Goal: Task Accomplishment & Management: Manage account settings

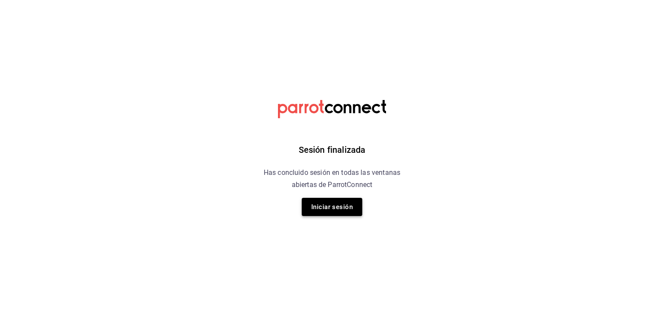
click at [344, 206] on button "Iniciar sesión" at bounding box center [332, 207] width 61 height 18
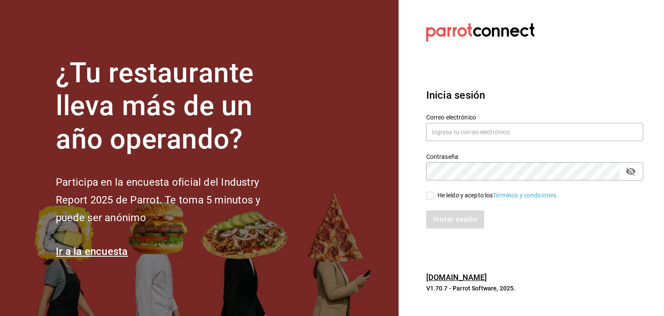
click at [426, 199] on div "He leído y acepto los Términos y condiciones." at bounding box center [529, 190] width 227 height 20
click at [428, 195] on input "He leído y acepto los Términos y condiciones." at bounding box center [430, 196] width 8 height 8
checkbox input "true"
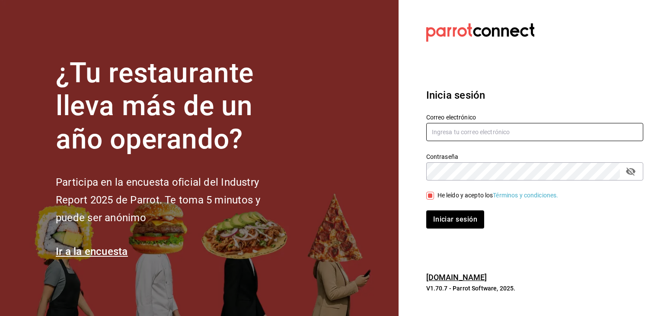
click at [459, 129] on input "text" at bounding box center [534, 132] width 217 height 18
type input "gerencia@lagorditasagrada.com"
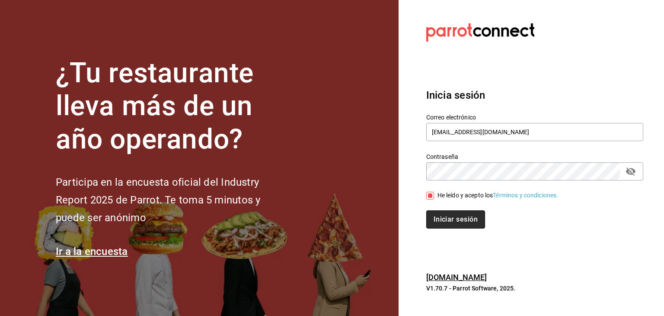
click at [451, 221] on button "Iniciar sesión" at bounding box center [455, 219] width 59 height 18
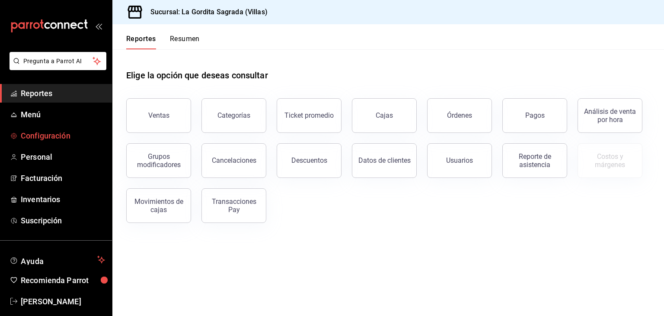
click at [40, 142] on link "Configuración" at bounding box center [56, 135] width 112 height 19
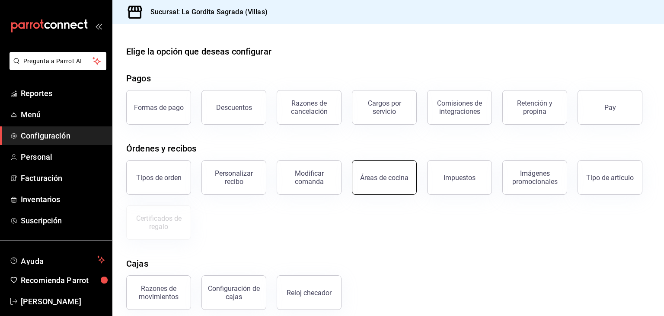
click at [379, 170] on button "Áreas de cocina" at bounding box center [384, 177] width 65 height 35
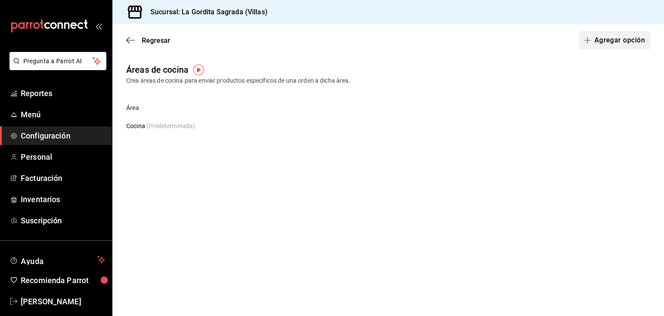
click at [637, 34] on button "Agregar opción" at bounding box center [614, 40] width 71 height 18
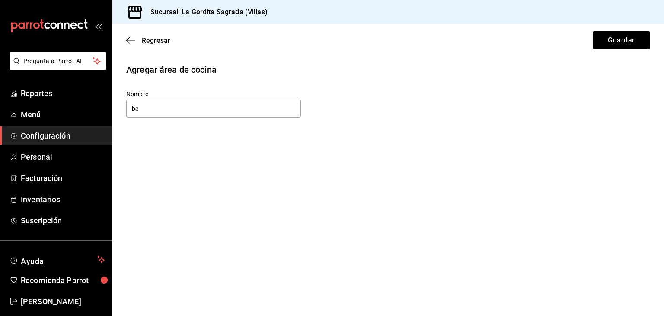
type input "b"
type input "Bebidas"
click at [596, 41] on button "Guardar" at bounding box center [622, 40] width 58 height 18
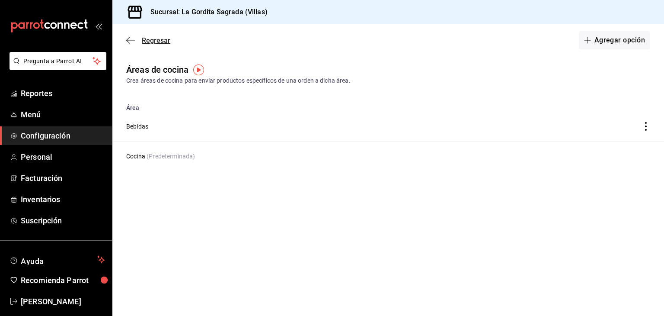
click at [132, 41] on icon "button" at bounding box center [130, 40] width 9 height 8
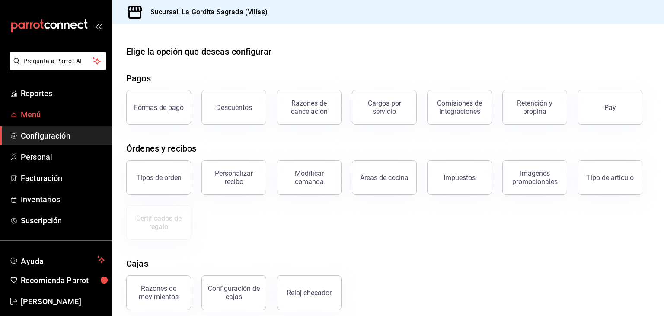
click at [40, 110] on span "Menú" at bounding box center [63, 115] width 84 height 12
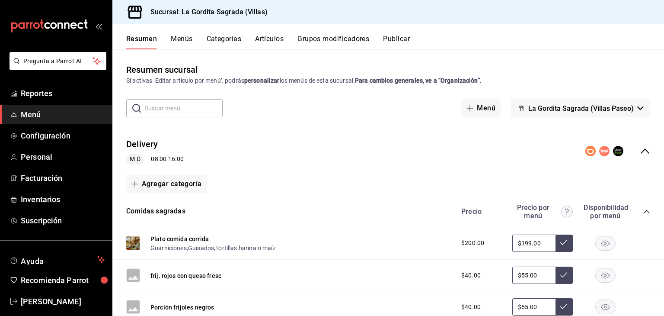
click at [268, 46] on button "Artículos" at bounding box center [269, 42] width 29 height 15
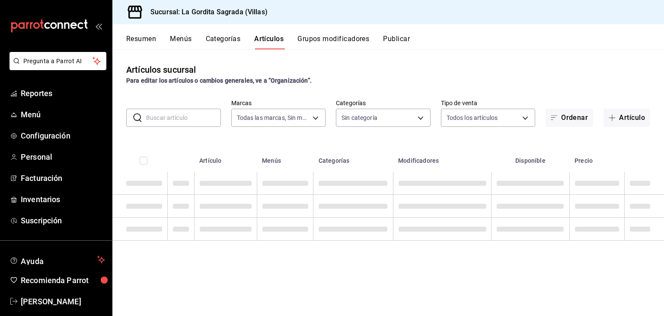
type input "bbe42d3c-8324-4f0e-ba0b-1a15c761f4b6"
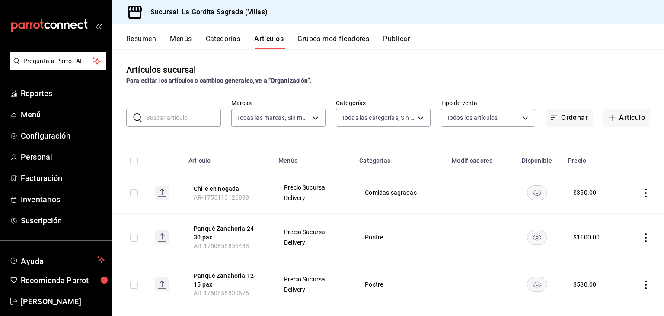
type input "07869c6b-0dfb-4811-95b8-7b427bfb9918,efe8f94d-3af1-4836-a485-20f15f92bc71,b7791…"
click at [215, 42] on button "Categorías" at bounding box center [223, 42] width 35 height 15
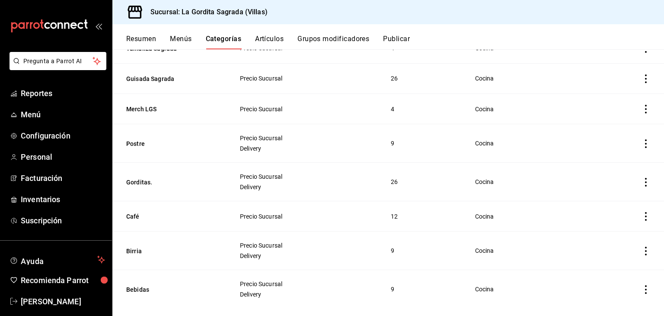
scroll to position [186, 0]
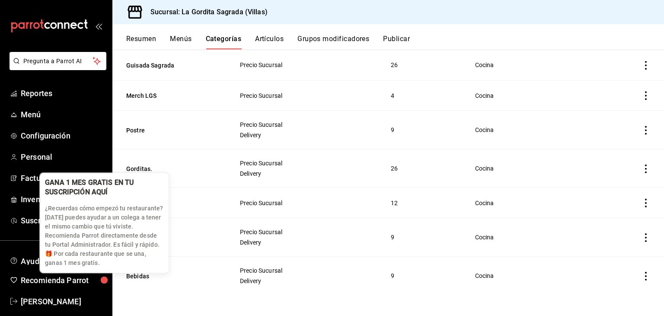
click at [139, 273] on div "GANA 1 MES GRATIS EN TU SUSCRIPCIÓN AQUÍ ¿Recuerdas cómo empezó tu restaurante?…" at bounding box center [104, 222] width 130 height 101
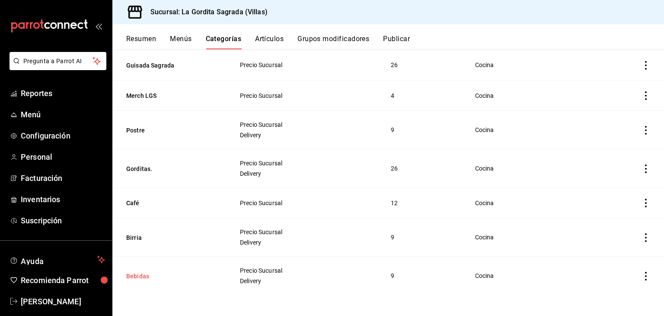
click at [138, 277] on button "Bebidas" at bounding box center [169, 276] width 86 height 9
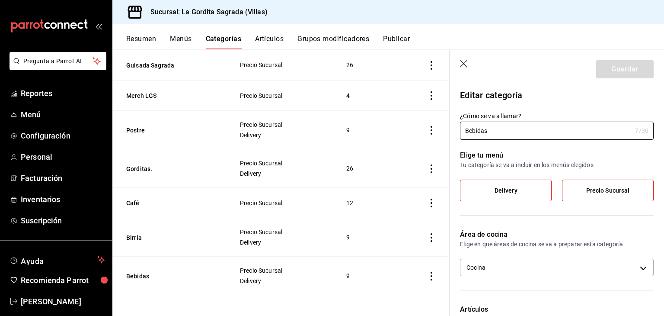
scroll to position [16, 0]
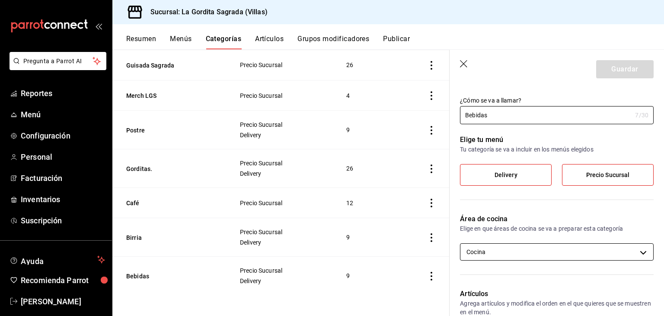
click at [570, 251] on body "Pregunta a Parrot AI Reportes Menú Configuración Personal Facturación Inventari…" at bounding box center [332, 158] width 664 height 316
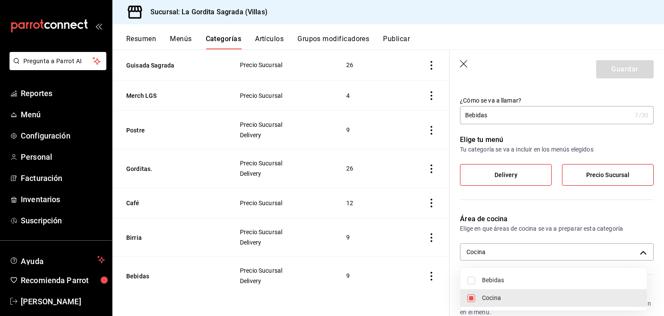
click at [479, 279] on li "Bebidas" at bounding box center [554, 280] width 186 height 18
type input "46a56564-a907-4486-832c-14a8f66a2118,d8b6166d-d190-4419-919a-cde00e3df0c7"
checkbox input "true"
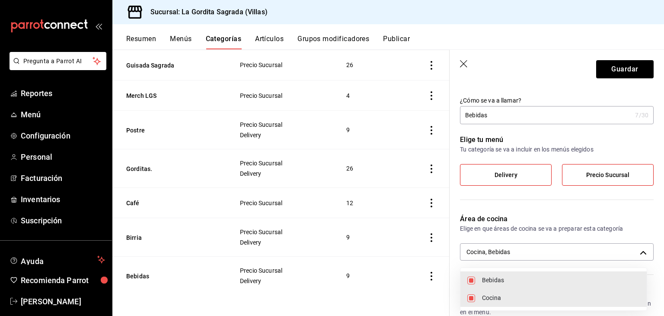
click at [468, 297] on input "checkbox" at bounding box center [472, 298] width 8 height 8
checkbox input "false"
type input "d8b6166d-d190-4419-919a-cde00e3df0c7"
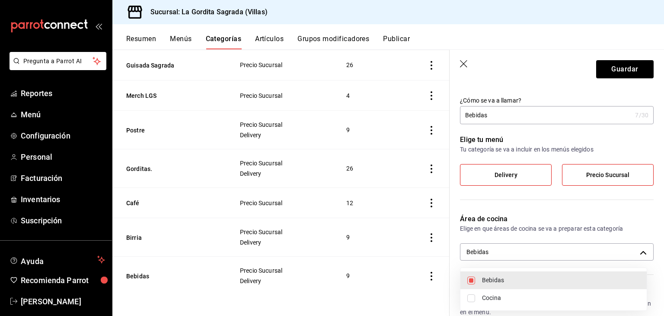
click at [628, 71] on div at bounding box center [332, 158] width 664 height 316
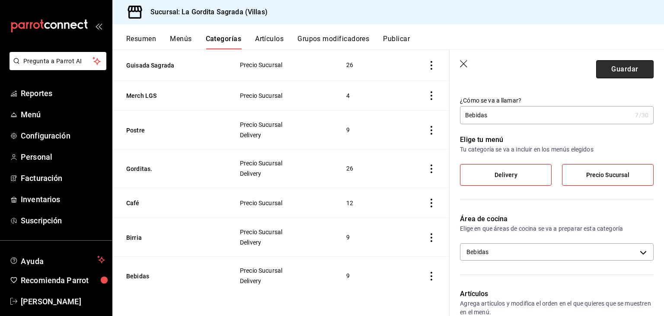
click at [615, 64] on button "Guardar" at bounding box center [625, 69] width 58 height 18
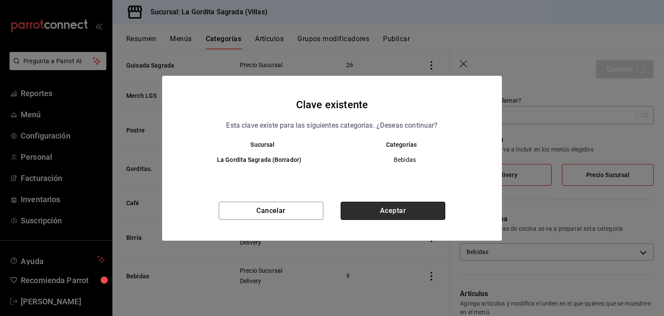
click at [387, 211] on button "Aceptar" at bounding box center [393, 211] width 105 height 18
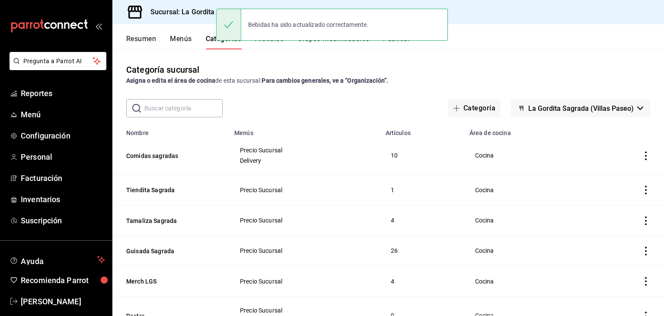
scroll to position [186, 0]
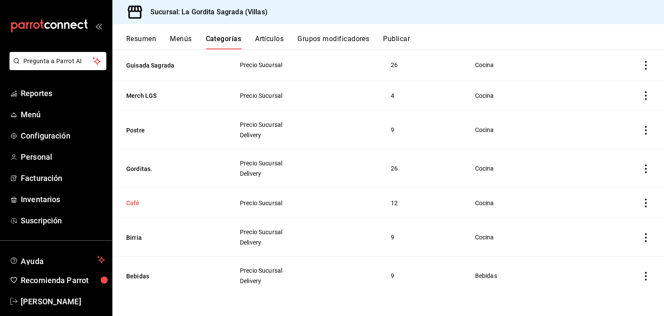
click at [147, 204] on button "Café" at bounding box center [169, 203] width 86 height 9
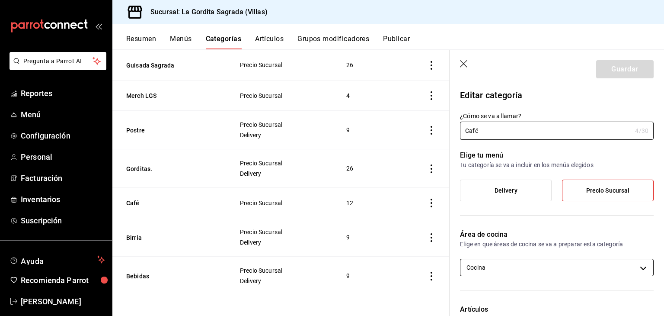
click at [529, 263] on body "Pregunta a Parrot AI Reportes Menú Configuración Personal Facturación Inventari…" at bounding box center [332, 158] width 664 height 316
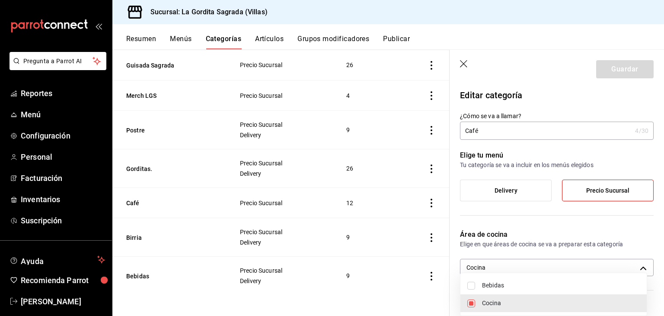
click at [471, 285] on input "checkbox" at bounding box center [472, 286] width 8 height 8
checkbox input "true"
type input "46a56564-a907-4486-832c-14a8f66a2118,d8b6166d-d190-4419-919a-cde00e3df0c7"
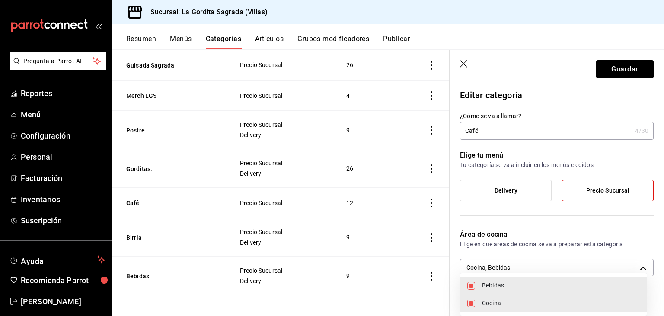
click at [474, 303] on input "checkbox" at bounding box center [472, 303] width 8 height 8
checkbox input "false"
type input "d8b6166d-d190-4419-919a-cde00e3df0c7"
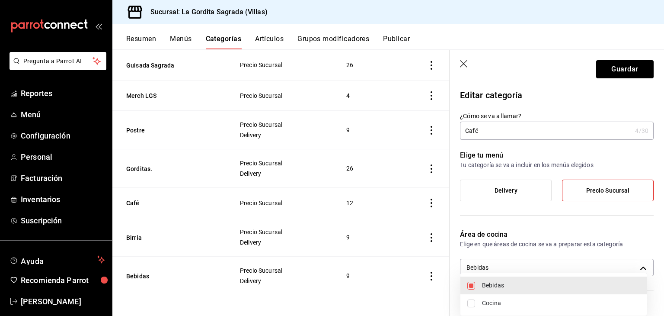
click at [627, 70] on div at bounding box center [332, 158] width 664 height 316
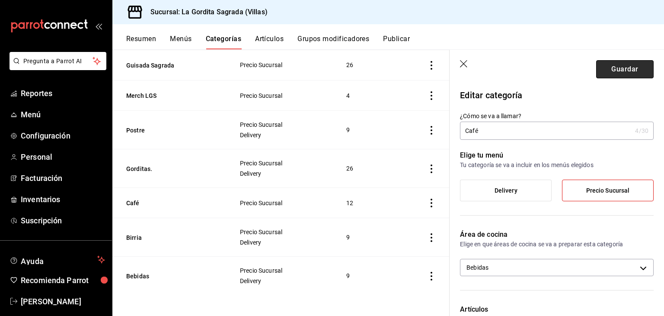
click at [612, 70] on button "Guardar" at bounding box center [625, 69] width 58 height 18
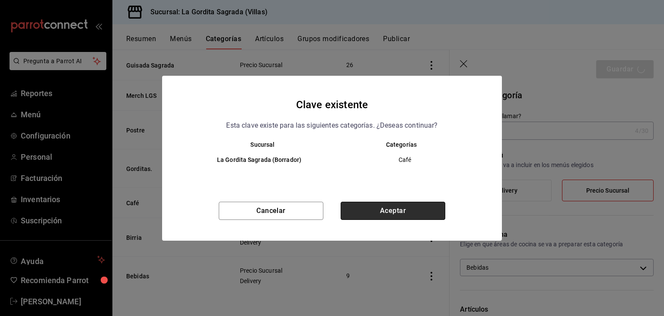
click at [358, 211] on button "Aceptar" at bounding box center [393, 211] width 105 height 18
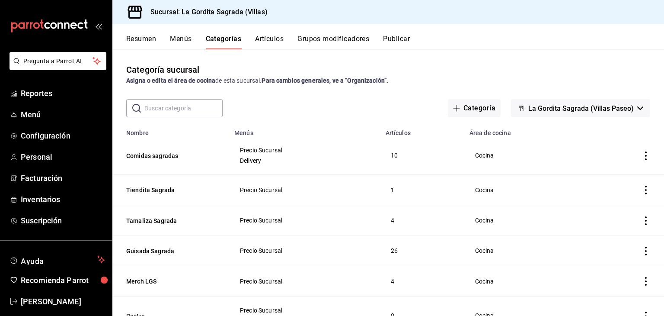
click at [345, 40] on button "Grupos modificadores" at bounding box center [334, 42] width 72 height 15
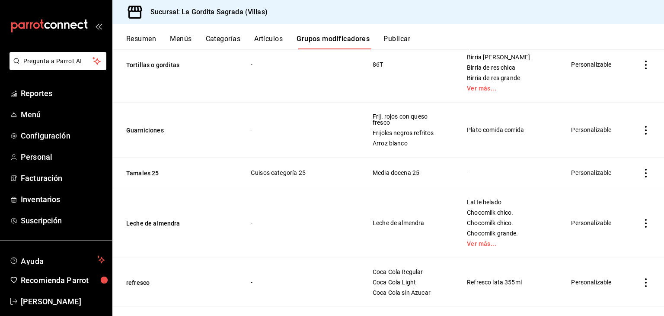
scroll to position [398, 0]
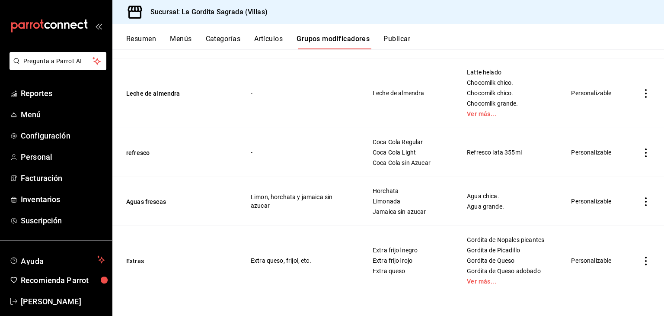
click at [311, 106] on td "-" at bounding box center [301, 93] width 122 height 70
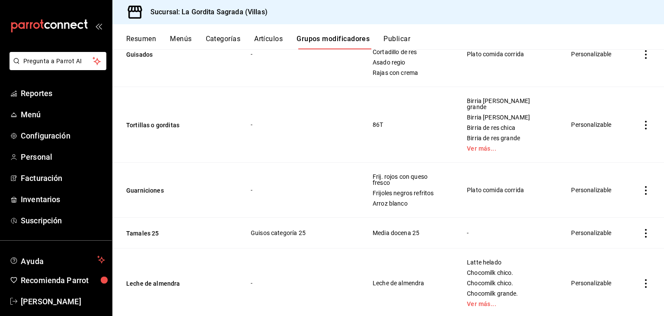
scroll to position [206, 0]
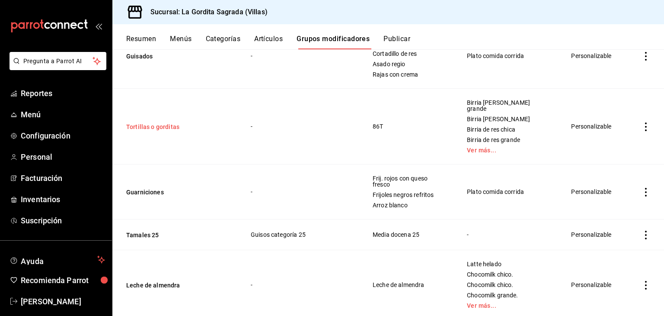
click at [143, 122] on button "Tortillas o gorditas" at bounding box center [178, 126] width 104 height 9
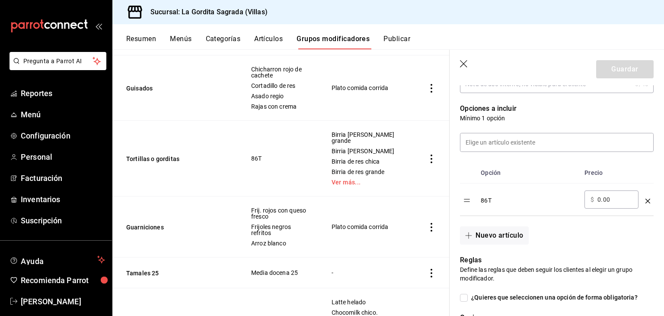
scroll to position [208, 0]
click at [485, 196] on div "86T" at bounding box center [529, 197] width 97 height 14
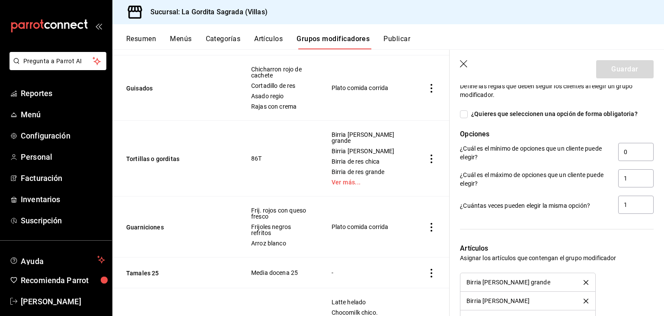
scroll to position [434, 0]
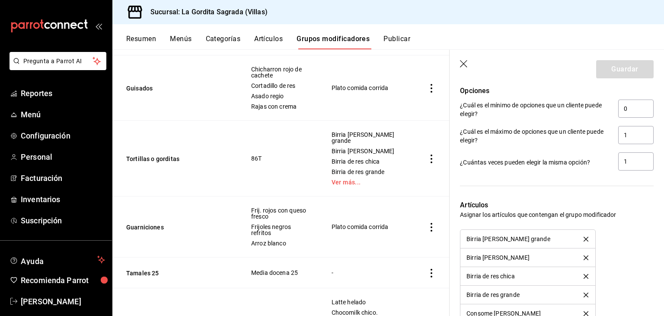
click at [466, 63] on icon "button" at bounding box center [464, 64] width 9 height 9
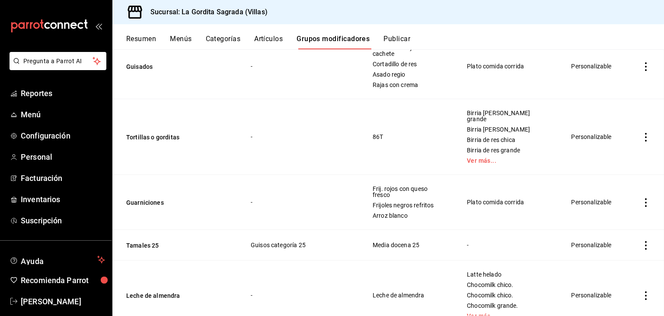
scroll to position [192, 0]
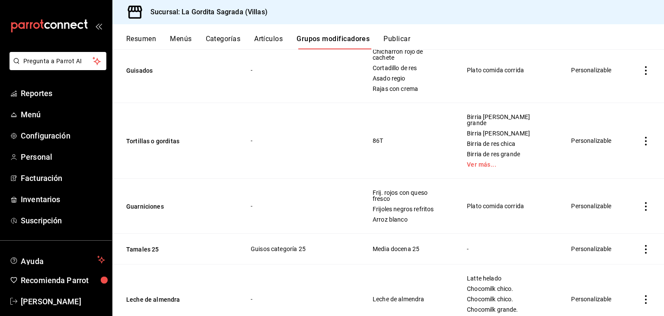
click at [272, 33] on div "Resumen Menús Categorías Artículos Grupos modificadores Publicar" at bounding box center [388, 36] width 552 height 25
click at [270, 40] on button "Artículos" at bounding box center [268, 42] width 29 height 15
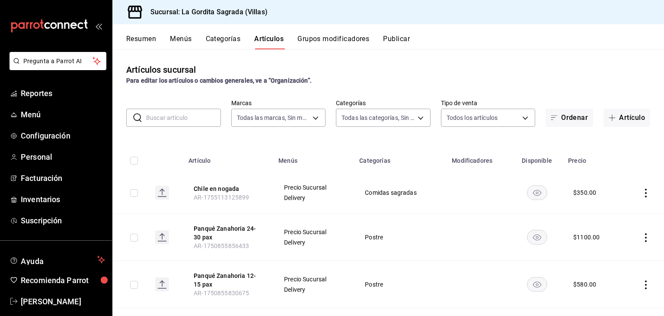
type input "bbe42d3c-8324-4f0e-ba0b-1a15c761f4b6"
type input "07869c6b-0dfb-4811-95b8-7b427bfb9918,efe8f94d-3af1-4836-a485-20f15f92bc71,b7791…"
click at [177, 113] on input "text" at bounding box center [183, 117] width 75 height 17
type input "8"
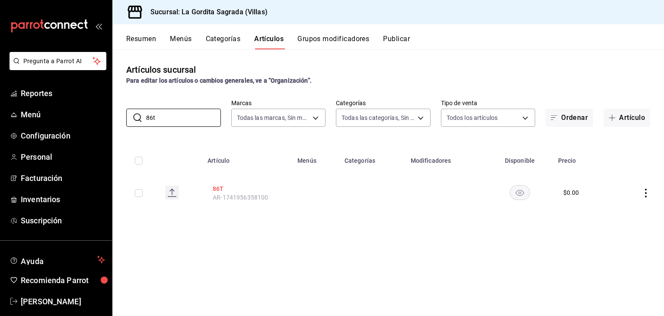
type input "86t"
click at [221, 187] on button "86T" at bounding box center [247, 188] width 69 height 9
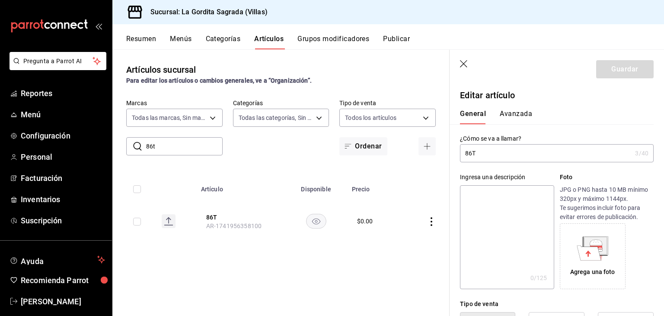
type input "$0.00"
type input "8"
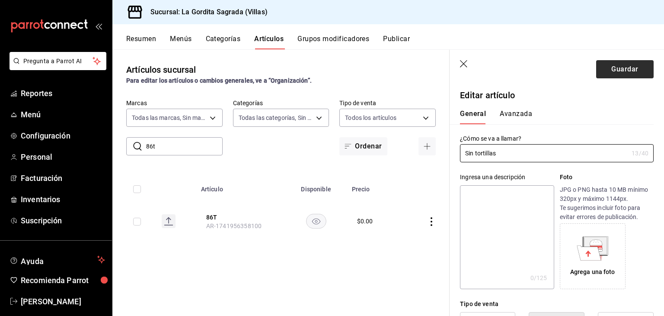
type input "Sin tortillas"
click at [613, 67] on button "Guardar" at bounding box center [625, 69] width 58 height 18
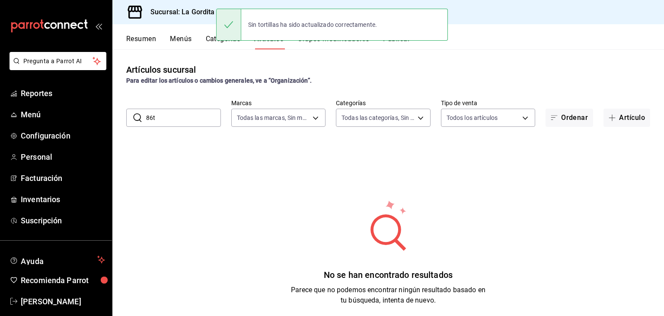
click at [165, 116] on input "86t" at bounding box center [183, 117] width 75 height 17
type input "8"
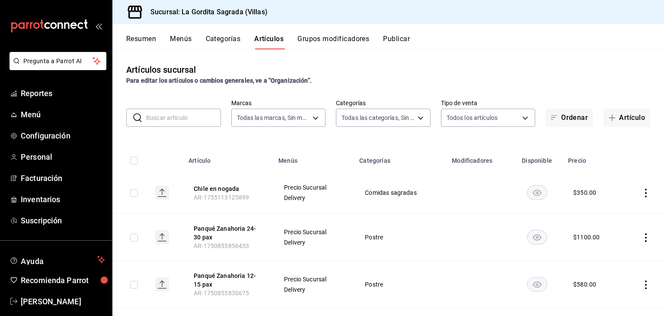
click at [319, 38] on button "Grupos modificadores" at bounding box center [334, 42] width 72 height 15
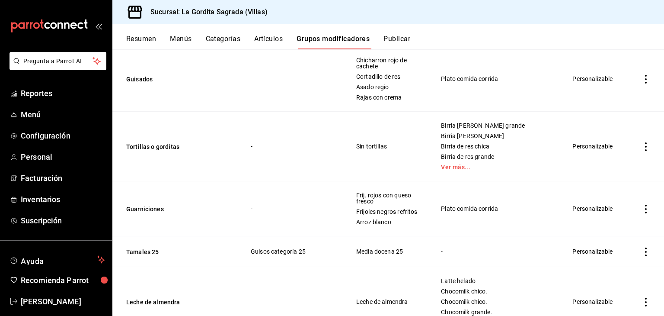
scroll to position [184, 0]
click at [163, 147] on button "Tortillas o gorditas" at bounding box center [178, 145] width 104 height 9
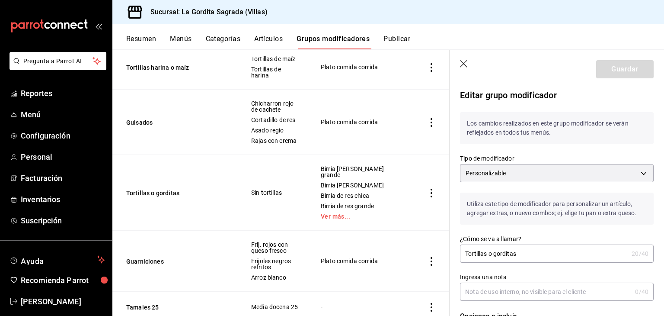
click at [529, 254] on input "Tortillas o gorditas" at bounding box center [544, 253] width 168 height 17
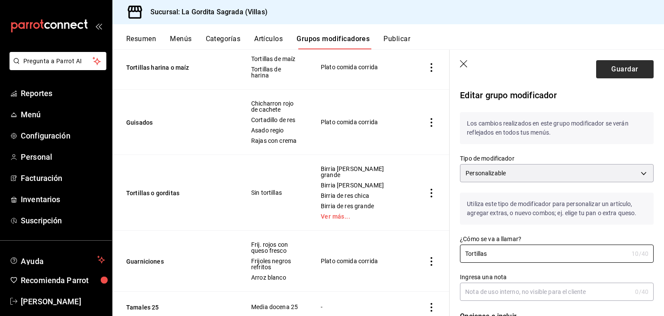
type input "Tortillas"
click at [617, 64] on button "Guardar" at bounding box center [625, 69] width 58 height 18
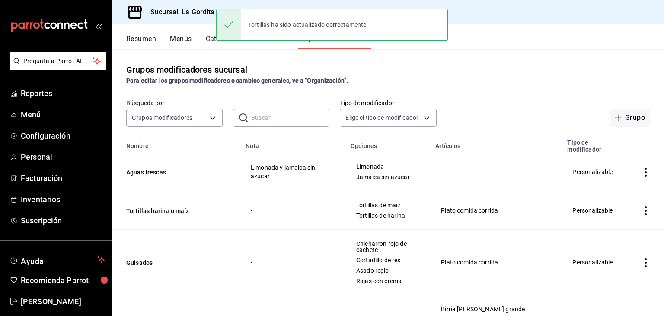
click at [402, 40] on div "Tortillas ha sido actualizado correctamente." at bounding box center [332, 24] width 232 height 37
click at [393, 44] on button "Publicar" at bounding box center [397, 42] width 27 height 15
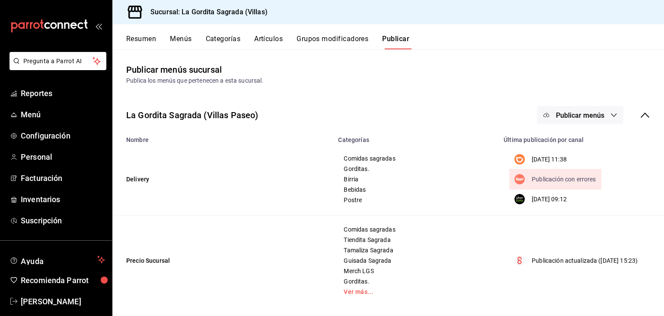
scroll to position [4, 0]
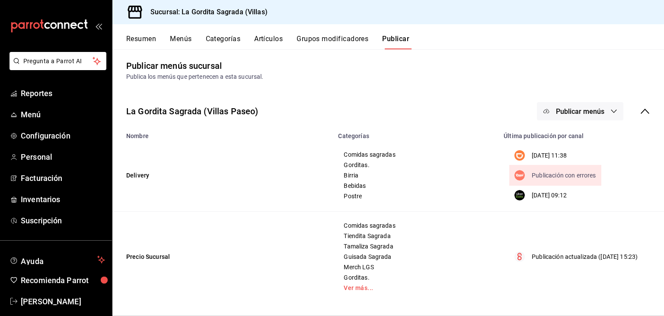
click at [547, 108] on button "Publicar menús" at bounding box center [580, 111] width 86 height 18
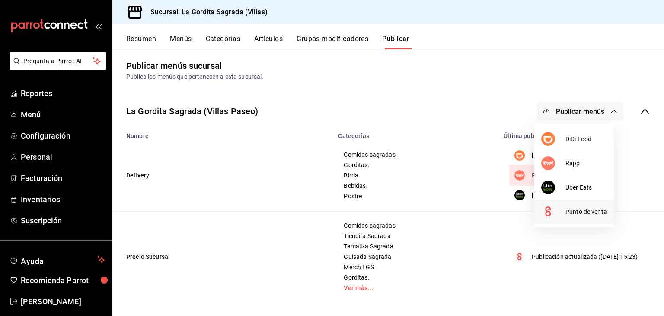
click at [570, 215] on span "Punto de venta" at bounding box center [587, 211] width 42 height 9
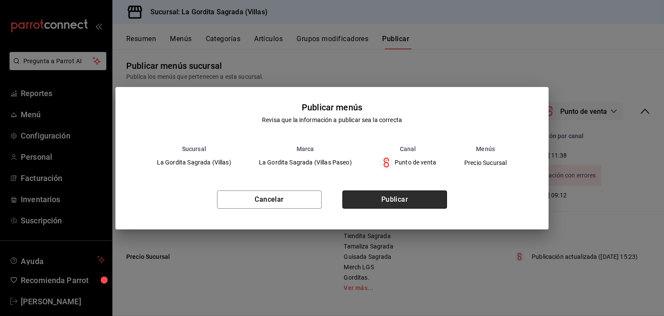
click at [374, 199] on button "Publicar" at bounding box center [395, 199] width 105 height 18
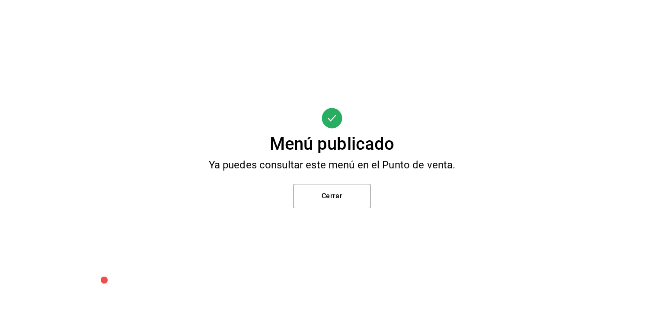
scroll to position [0, 0]
click at [330, 193] on button "Cerrar" at bounding box center [332, 196] width 78 height 24
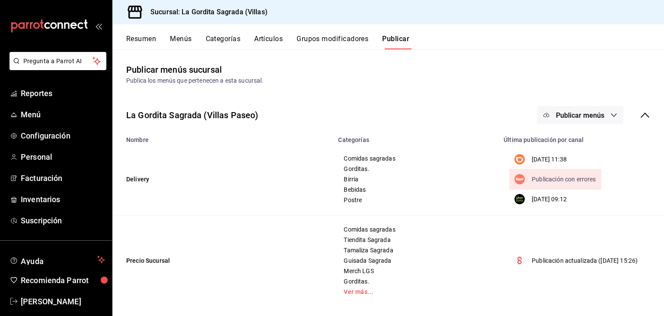
click at [266, 39] on button "Artículos" at bounding box center [268, 42] width 29 height 15
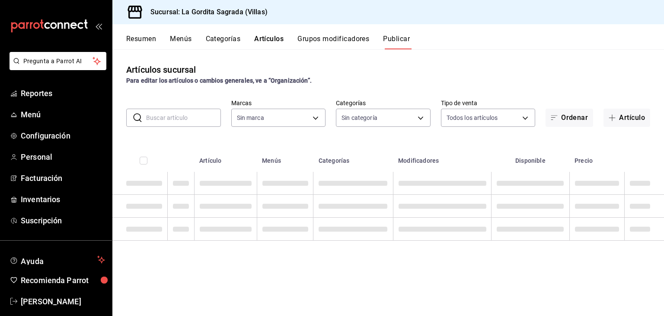
type input "bbe42d3c-8324-4f0e-ba0b-1a15c761f4b6"
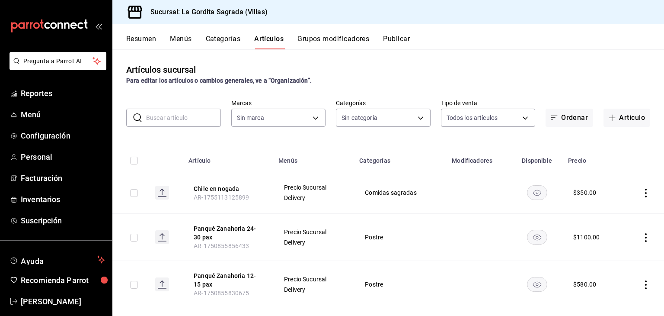
click at [180, 122] on input "text" at bounding box center [183, 117] width 75 height 17
type input "07869c6b-0dfb-4811-95b8-7b427bfb9918,efe8f94d-3af1-4836-a485-20f15f92bc71,b7791…"
type input "jama"
type input "bbe42d3c-8324-4f0e-ba0b-1a15c761f4b6"
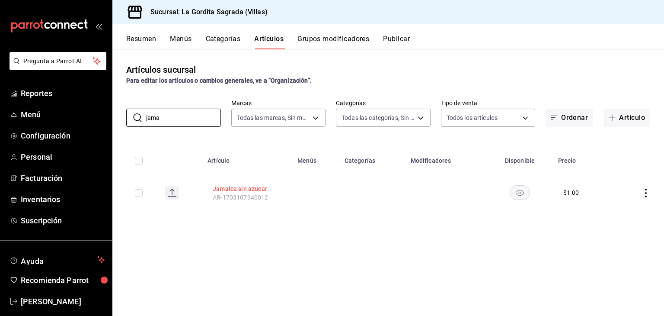
type input "jama"
click at [259, 190] on button "Jamaica sin azucar" at bounding box center [247, 188] width 69 height 9
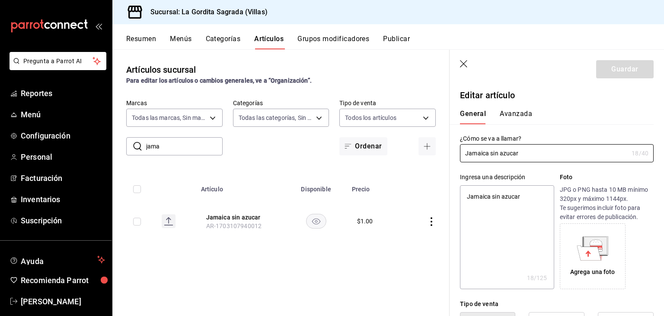
type textarea "x"
type input "$1.00"
type input "Jamaica sin azuca"
type textarea "x"
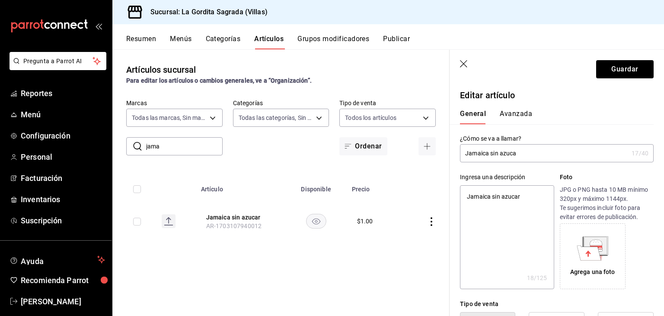
type input "Jamaica sin azuc"
type textarea "x"
type input "Jamaica sin azu"
type textarea "x"
type input "Jamaica sin az"
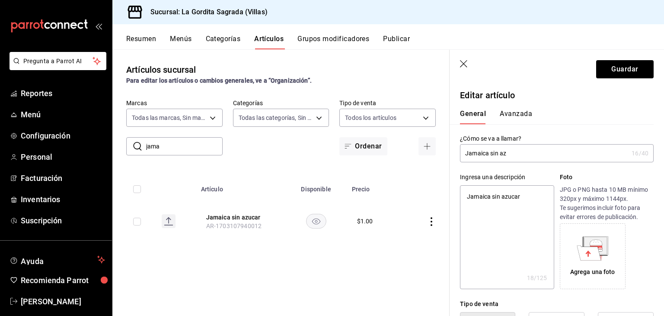
type textarea "x"
type input "Jamaica sin a"
type textarea "x"
type input "Jamaica sin"
type textarea "x"
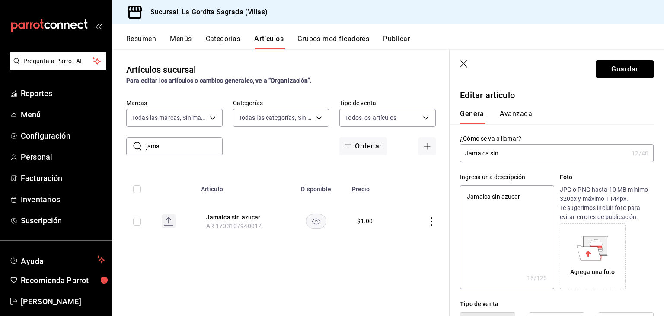
type input "Jamaica sin e"
type textarea "x"
type input "Jamaica sin en"
type textarea "x"
type input "Jamaica sin end"
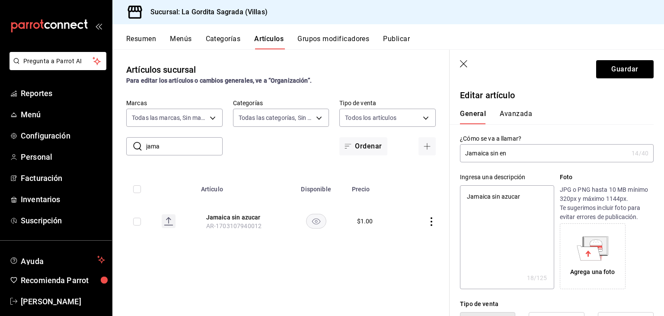
type textarea "x"
type input "Jamaica sin endu"
type textarea "x"
type input "Jamaica sin endul"
type textarea "x"
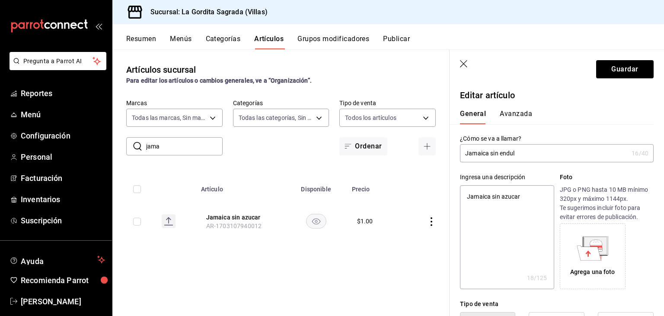
type input "Jamaica sin endulz"
type textarea "x"
type input "Jamaica sin endulza"
type textarea "x"
type input "Jamaica sin endulzar"
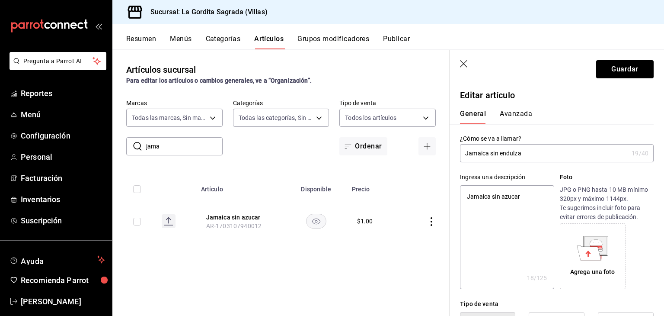
type textarea "x"
type input "Jamaica sin endulzar"
type textarea "x"
click at [530, 198] on textarea "Jamaica sin azucar" at bounding box center [507, 237] width 94 height 104
type textarea "Jamaica sin azuca"
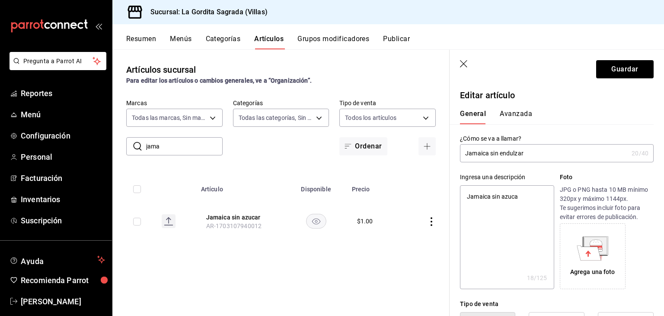
type textarea "x"
type textarea "Jamaica sin azuc"
type textarea "x"
type textarea "Jamaica sin azu"
type textarea "x"
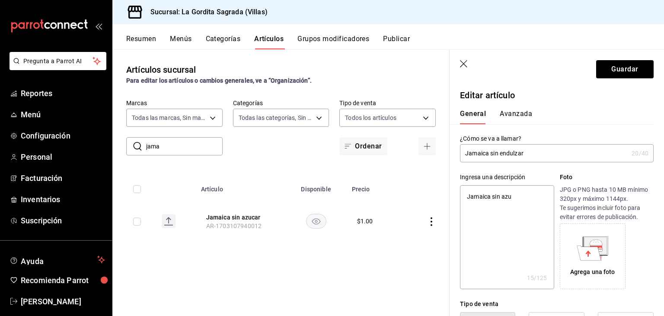
type textarea "Jamaica sin az"
type textarea "x"
type textarea "Jamaica sin a"
type textarea "x"
type textarea "Jamaica sin"
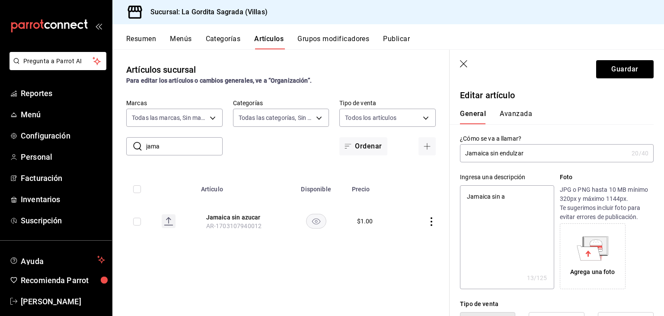
type textarea "x"
type textarea "Jamaica sin"
type textarea "x"
type textarea "Jamaica sin"
type textarea "x"
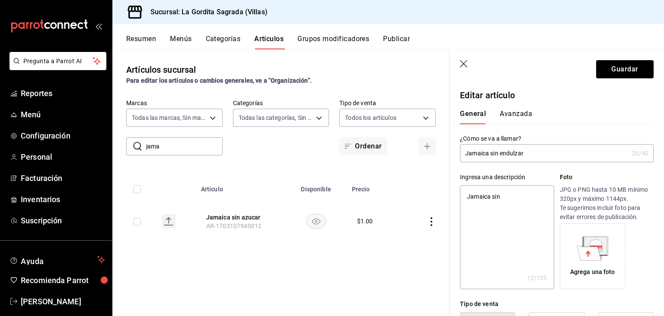
type textarea "Jamaica sin e"
type textarea "x"
type textarea "Jamaica sin en"
type textarea "x"
type textarea "Jamaica sin end"
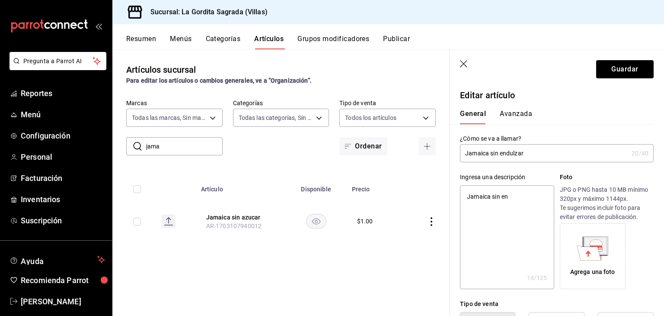
type textarea "x"
type textarea "Jamaica sin endu"
type textarea "x"
type textarea "Jamaica sin endul"
type textarea "x"
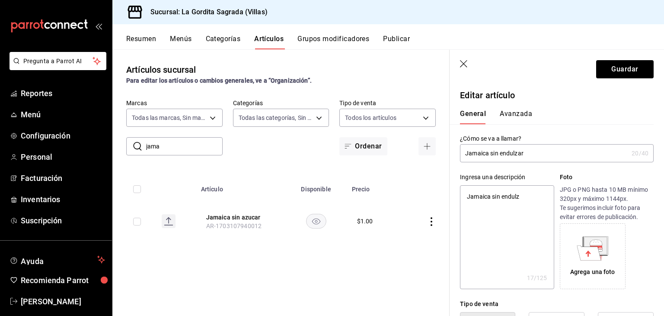
type textarea "Jamaica sin endulza"
type textarea "x"
type textarea "Jamaica sin endulzar"
type textarea "x"
type textarea "Jamaica sin endulzar"
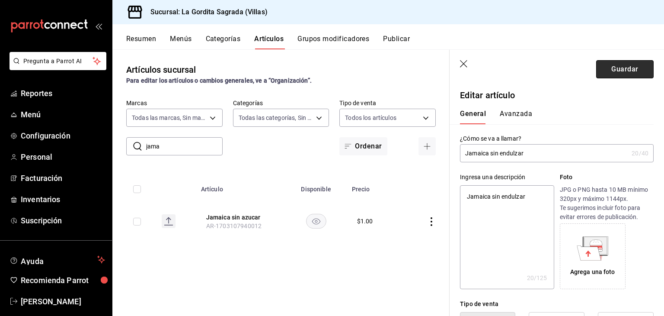
click at [630, 61] on button "Guardar" at bounding box center [625, 69] width 58 height 18
type textarea "x"
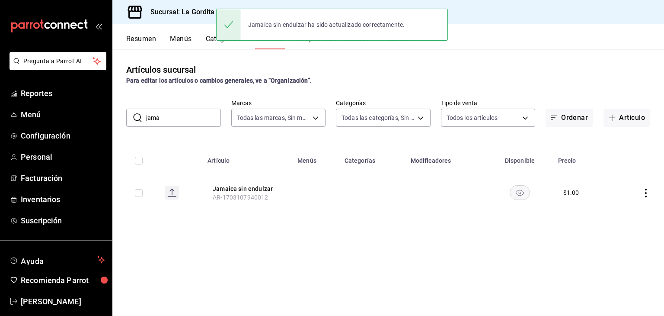
click at [174, 121] on input "jama" at bounding box center [183, 117] width 75 height 17
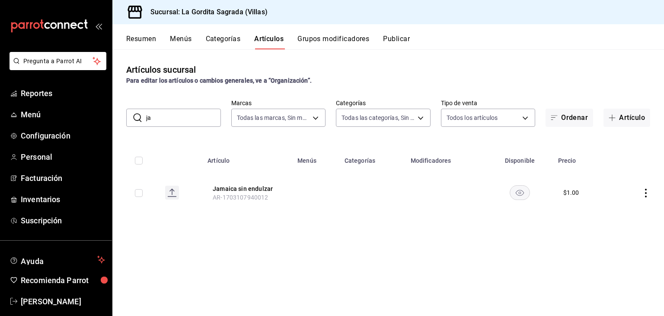
type input "j"
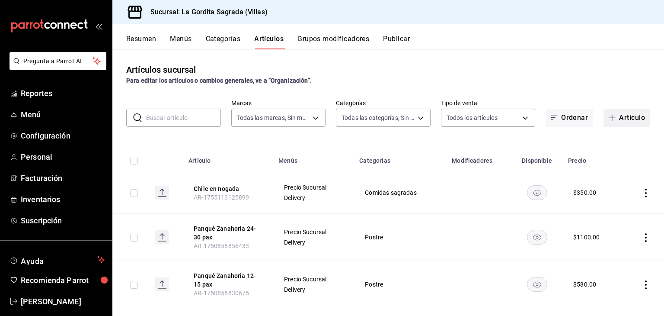
click at [614, 119] on button "Artículo" at bounding box center [627, 118] width 47 height 18
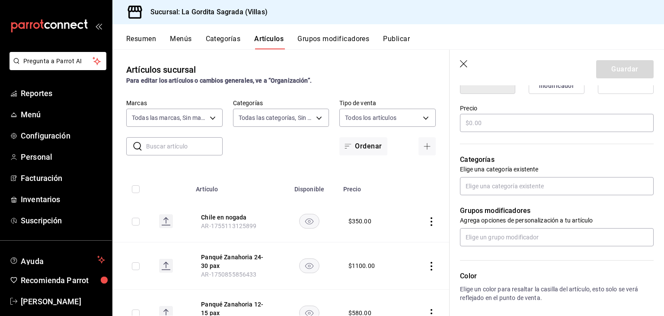
scroll to position [242, 0]
type input "Limonada + [GEOGRAPHIC_DATA]"
click at [514, 124] on input "text" at bounding box center [557, 123] width 194 height 18
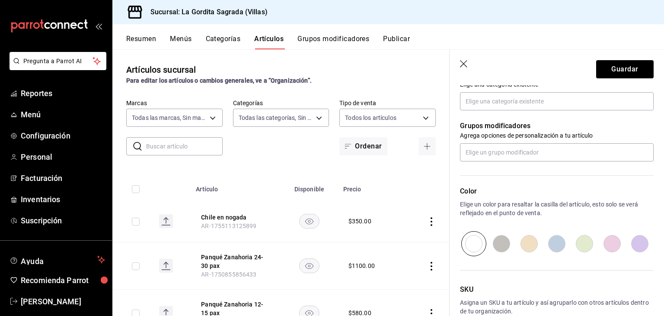
scroll to position [309, 0]
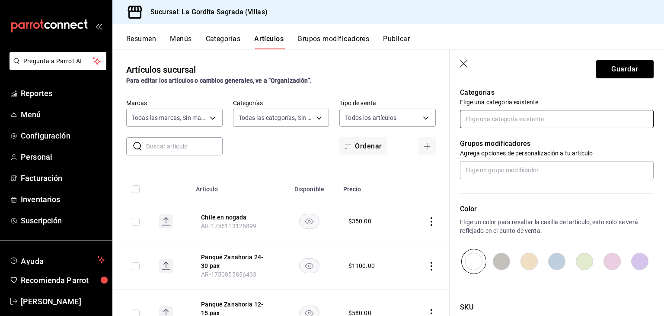
type input "$0.00"
click at [506, 126] on input "text" at bounding box center [557, 119] width 194 height 18
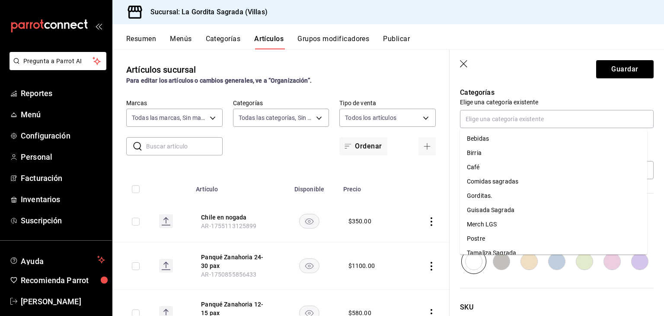
click at [548, 99] on p "Elige una categoría existente" at bounding box center [557, 102] width 194 height 9
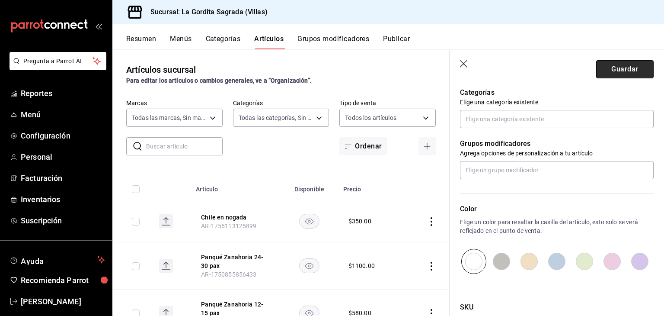
click at [624, 71] on button "Guardar" at bounding box center [625, 69] width 58 height 18
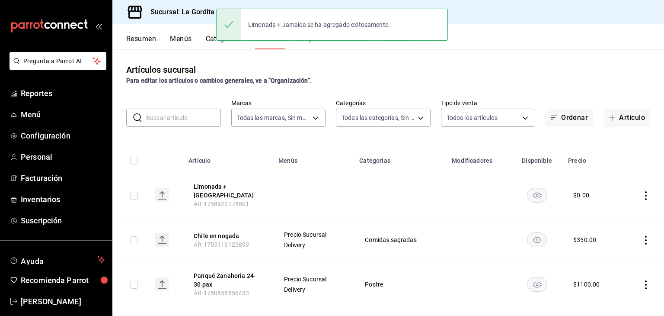
click at [324, 42] on div "Limonada + Jamaica se ha agregado exitosamente." at bounding box center [332, 24] width 232 height 37
click at [316, 40] on div "Limonada + Jamaica se ha agregado exitosamente." at bounding box center [332, 24] width 232 height 37
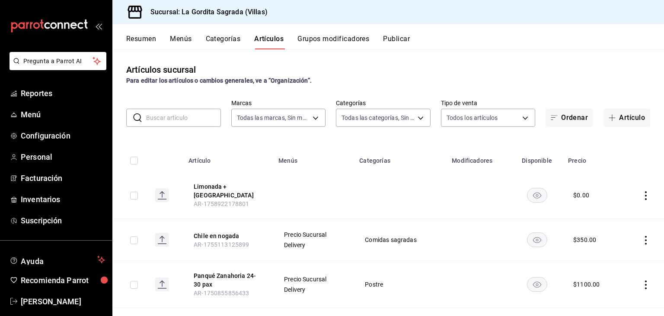
click at [329, 40] on button "Grupos modificadores" at bounding box center [334, 42] width 72 height 15
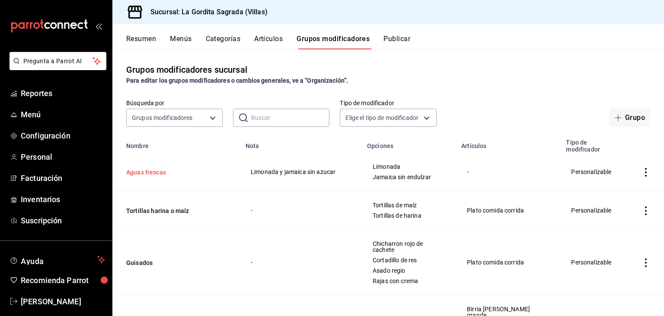
click at [147, 174] on button "Aguas frescas" at bounding box center [178, 172] width 104 height 9
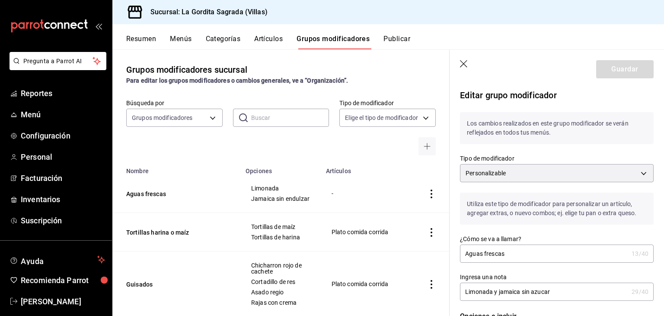
scroll to position [84, 0]
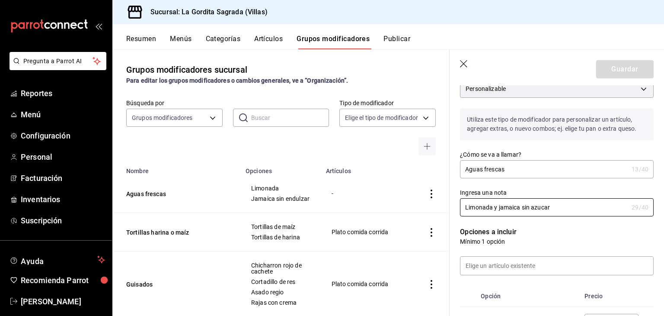
drag, startPoint x: 570, startPoint y: 208, endPoint x: 282, endPoint y: 170, distance: 289.6
click at [282, 170] on main "Grupos modificadores sucursal Para editar los grupos modificadores o cambios ge…" at bounding box center [388, 182] width 552 height 266
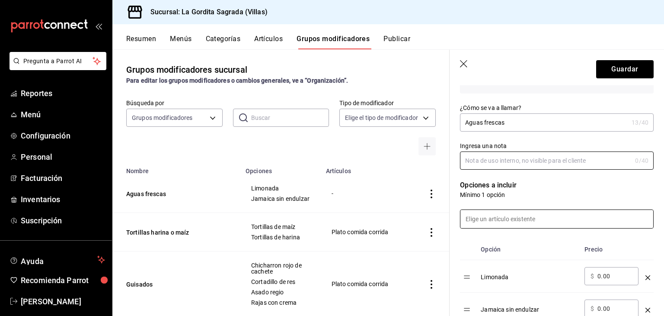
click at [517, 224] on input at bounding box center [557, 219] width 193 height 18
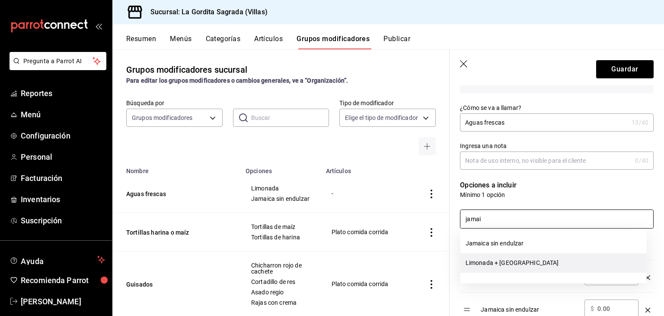
click at [500, 266] on li "Limonada + [GEOGRAPHIC_DATA]" at bounding box center [554, 262] width 186 height 19
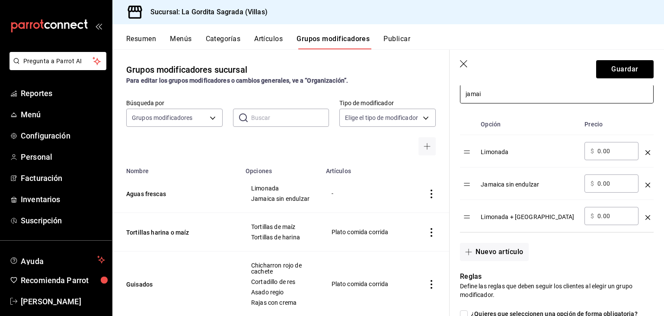
scroll to position [253, 0]
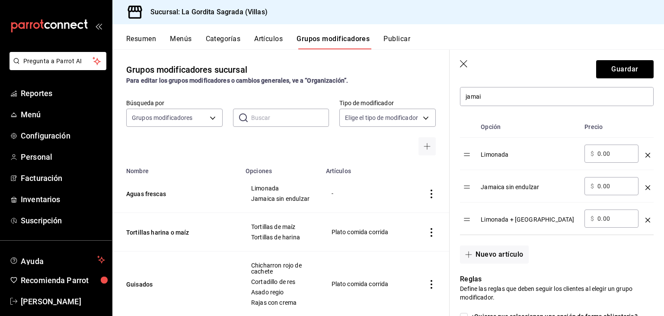
click at [567, 275] on p "Reglas" at bounding box center [557, 279] width 194 height 10
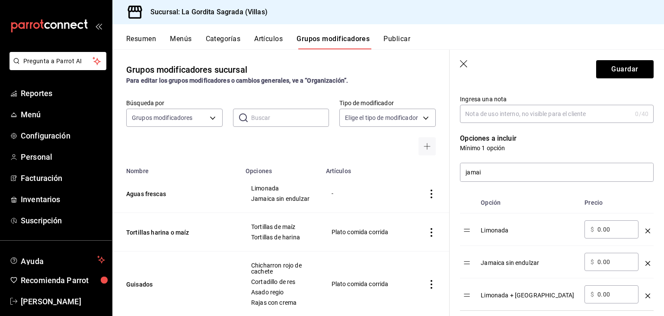
scroll to position [178, 0]
click at [510, 170] on input "jamai" at bounding box center [557, 172] width 193 height 18
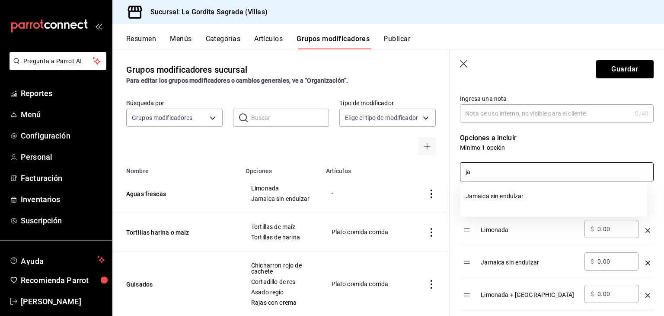
type input "j"
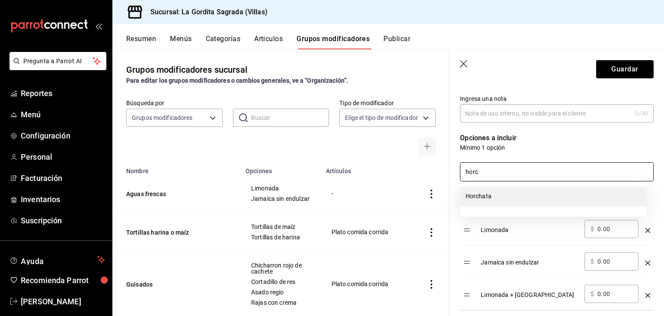
click at [498, 202] on li "Horchata" at bounding box center [554, 195] width 186 height 19
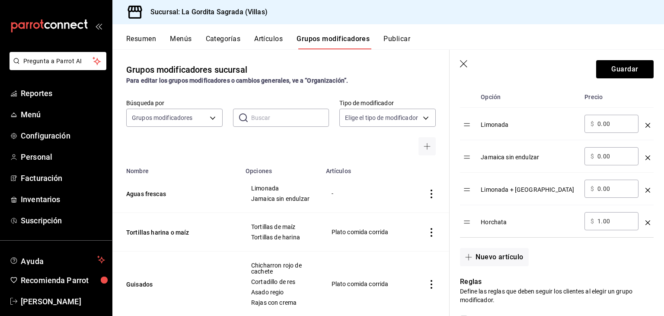
scroll to position [284, 0]
type input "horc"
click at [604, 224] on input "1.00" at bounding box center [615, 220] width 35 height 9
type input "1.00"
type input "0.00"
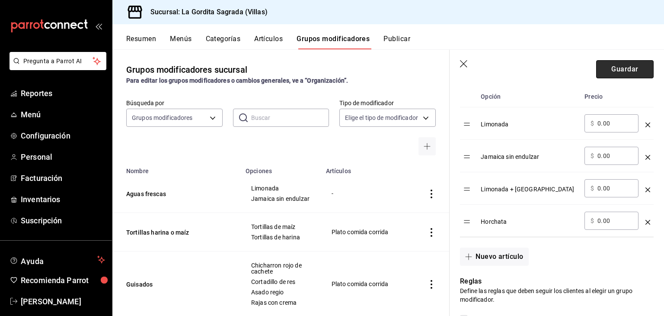
click at [622, 76] on button "Guardar" at bounding box center [625, 69] width 58 height 18
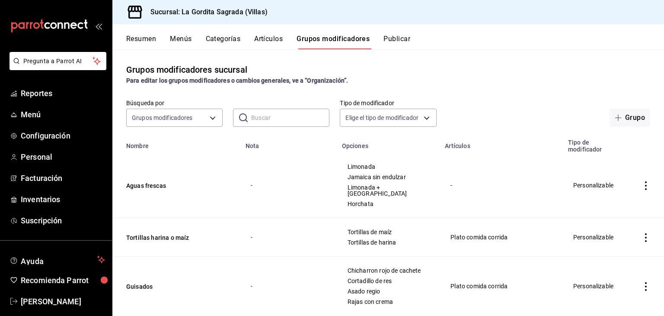
click at [258, 39] on button "Artículos" at bounding box center [268, 42] width 29 height 15
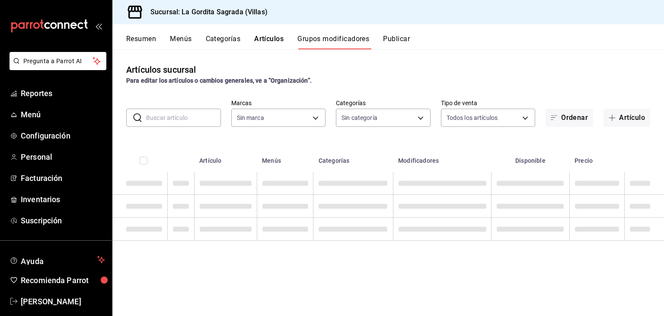
type input "bbe42d3c-8324-4f0e-ba0b-1a15c761f4b6"
click at [167, 121] on input "text" at bounding box center [183, 117] width 75 height 17
type input "bbe42d3c-8324-4f0e-ba0b-1a15c761f4b6"
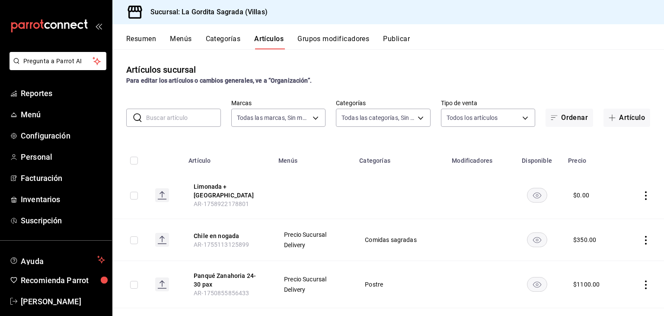
type input "07869c6b-0dfb-4811-95b8-7b427bfb9918,efe8f94d-3af1-4836-a485-20f15f92bc71,b7791…"
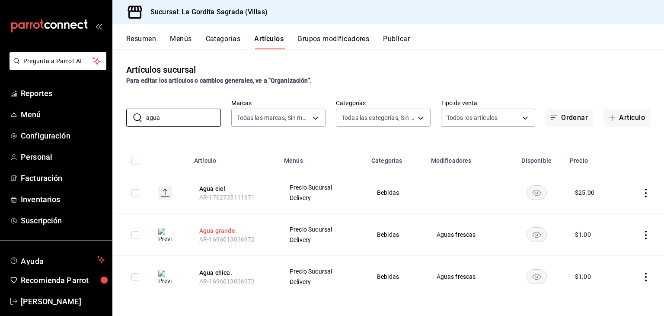
type input "agua"
click at [217, 228] on button "Agua grande." at bounding box center [233, 230] width 69 height 9
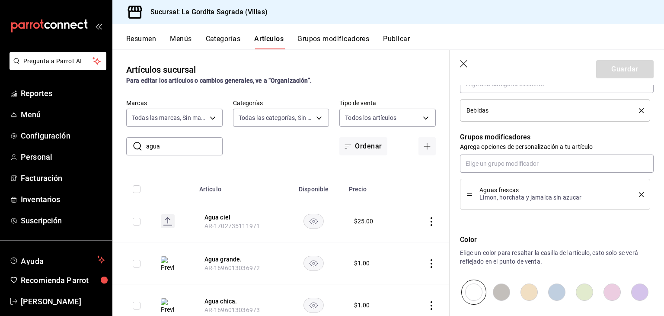
scroll to position [405, 0]
click at [639, 193] on icon "delete" at bounding box center [641, 193] width 5 height 5
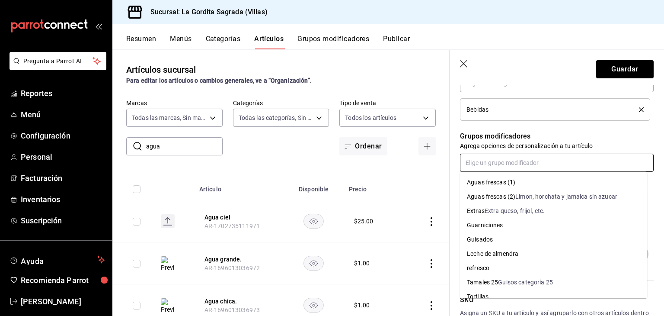
click at [509, 160] on input "text" at bounding box center [557, 163] width 194 height 18
click at [507, 180] on div "Aguas frescas (1)" at bounding box center [491, 182] width 48 height 9
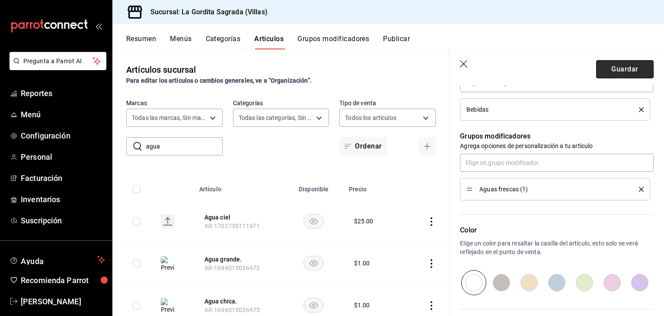
click at [626, 77] on button "Guardar" at bounding box center [625, 69] width 58 height 18
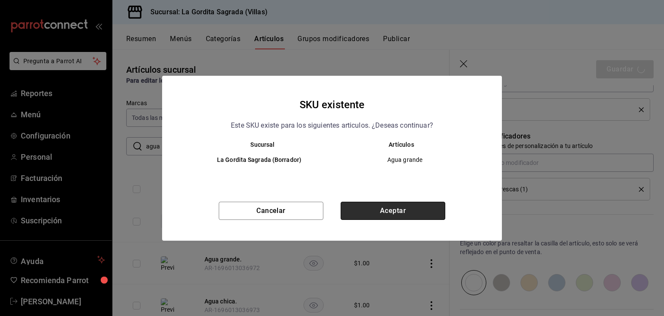
click at [371, 207] on button "Aceptar" at bounding box center [393, 211] width 105 height 18
type textarea "x"
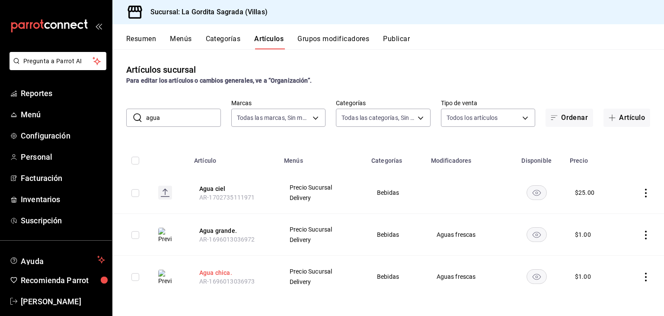
click at [211, 272] on button "Agua chica." at bounding box center [233, 272] width 69 height 9
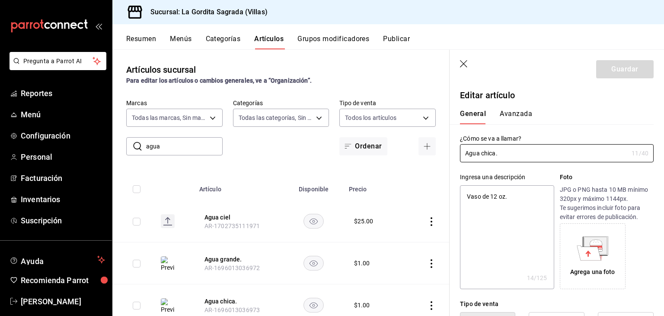
type textarea "x"
type input "$1.00"
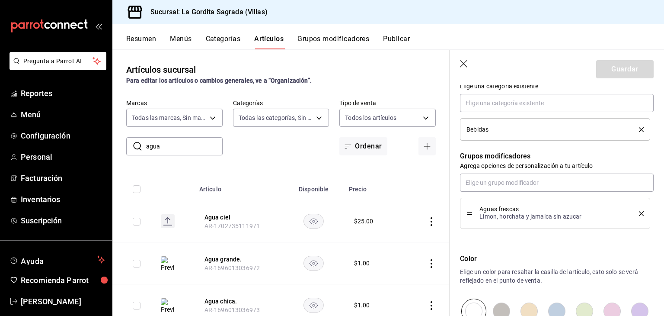
scroll to position [385, 0]
click at [642, 213] on li "Aguas frescas Limon, horchata y [GEOGRAPHIC_DATA] sin azucar" at bounding box center [555, 212] width 190 height 31
click at [639, 213] on icon "delete" at bounding box center [641, 213] width 5 height 5
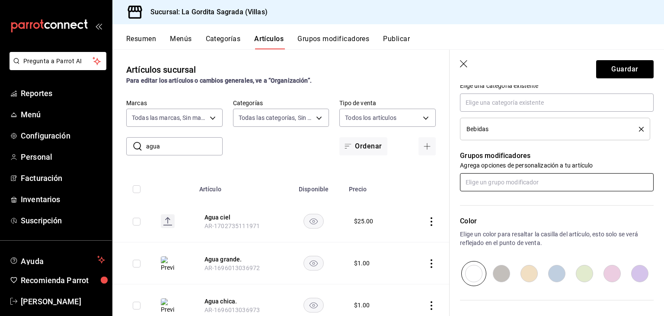
click at [522, 188] on input "text" at bounding box center [557, 182] width 194 height 18
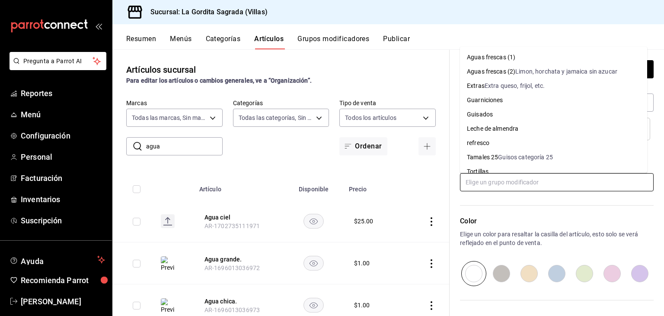
click at [496, 57] on div "Aguas frescas (1)" at bounding box center [491, 57] width 48 height 9
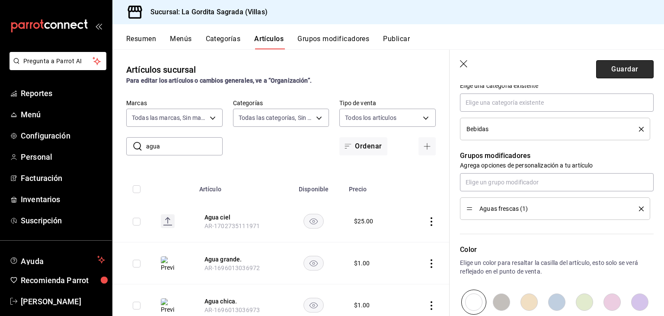
click at [624, 64] on button "Guardar" at bounding box center [625, 69] width 58 height 18
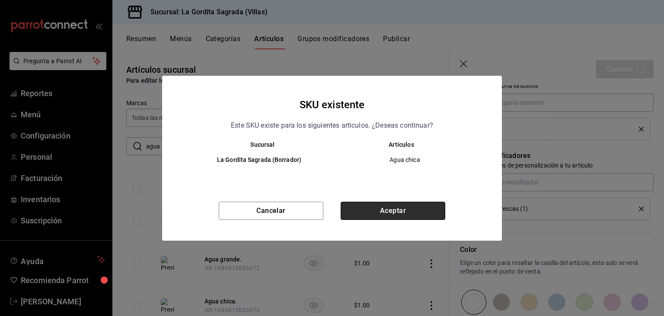
click at [380, 203] on button "Aceptar" at bounding box center [393, 211] width 105 height 18
type textarea "x"
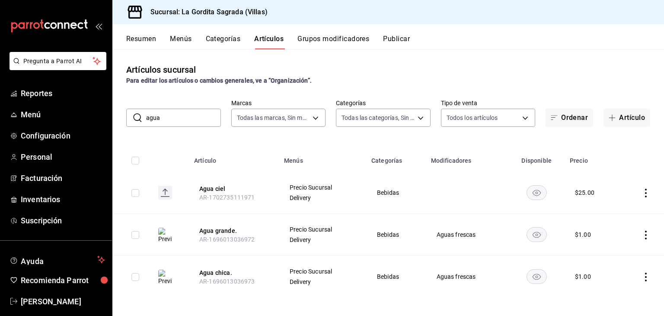
scroll to position [2, 0]
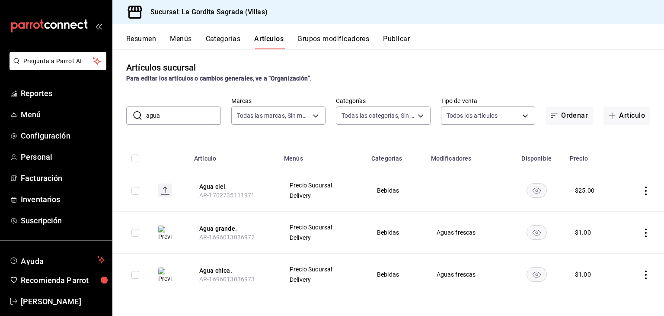
click at [173, 122] on input "agua" at bounding box center [183, 115] width 75 height 17
type input "a"
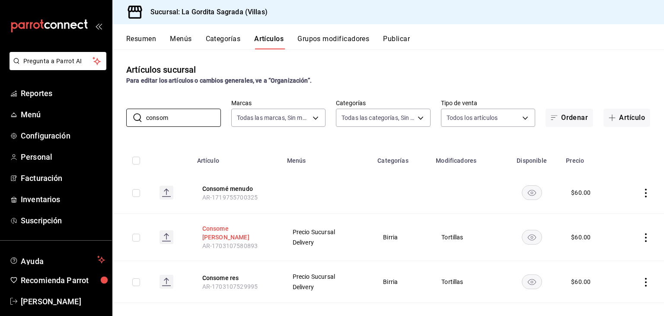
type input "consom"
click at [241, 230] on button "Consome [PERSON_NAME]" at bounding box center [236, 232] width 69 height 17
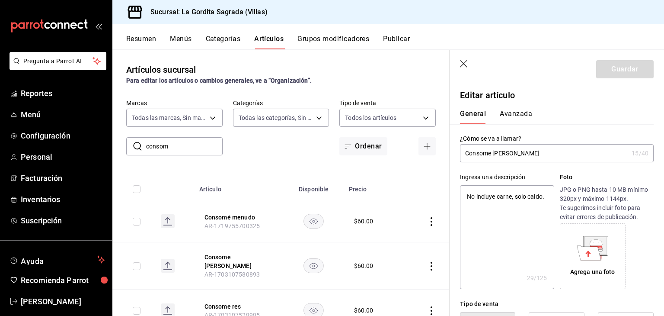
type textarea "x"
type input "$60.00"
click at [490, 154] on input "Consome [PERSON_NAME]" at bounding box center [544, 152] width 168 height 17
type input "Consom [PERSON_NAME]"
type textarea "x"
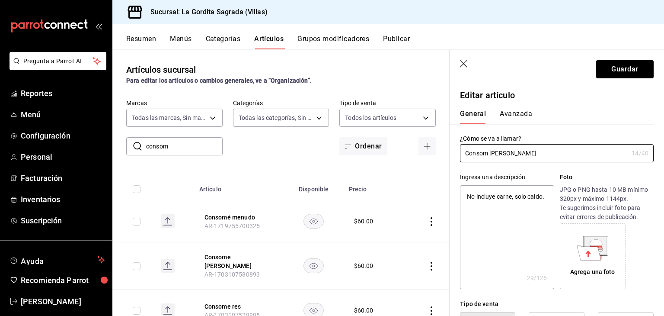
type input "Consomé [PERSON_NAME]"
type textarea "x"
type input "Consomé [PERSON_NAME]"
click at [612, 77] on button "Guardar" at bounding box center [625, 69] width 58 height 18
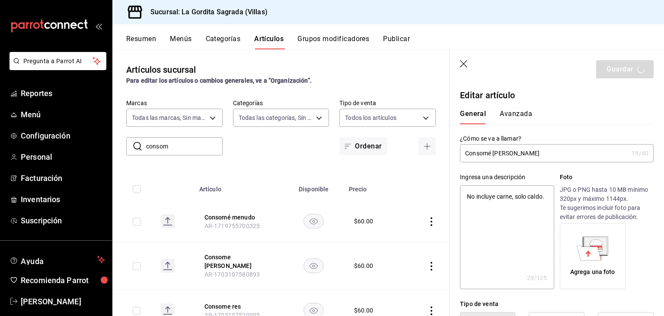
type textarea "x"
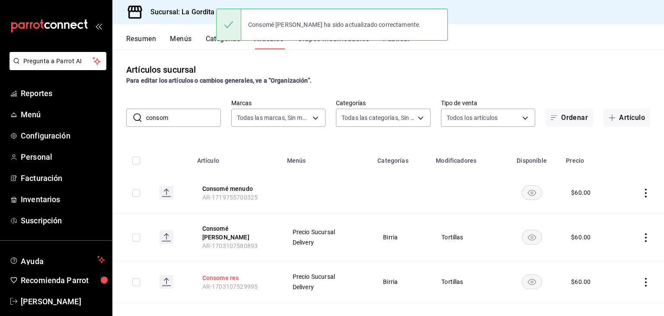
click at [218, 273] on button "Consome res" at bounding box center [236, 277] width 69 height 9
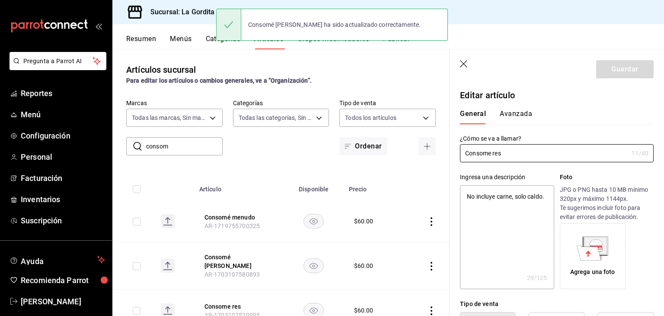
type textarea "x"
type input "$60.00"
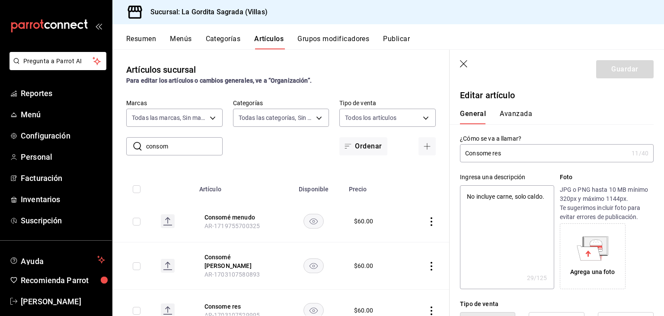
click at [491, 153] on input "Consome res" at bounding box center [544, 152] width 168 height 17
type input "Consom res"
type textarea "x"
type input "Consomé res"
type textarea "x"
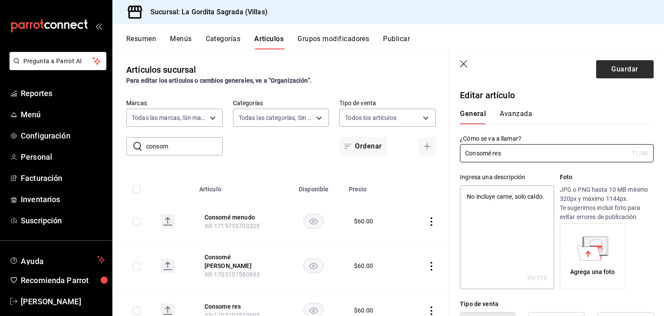
type input "Consomé res"
click at [618, 67] on button "Guardar" at bounding box center [625, 69] width 58 height 18
type textarea "x"
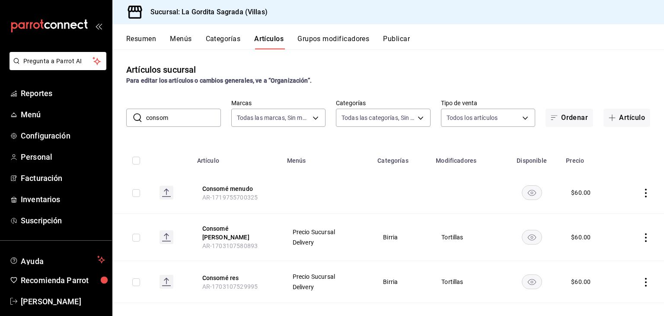
click at [318, 36] on button "Grupos modificadores" at bounding box center [334, 42] width 72 height 15
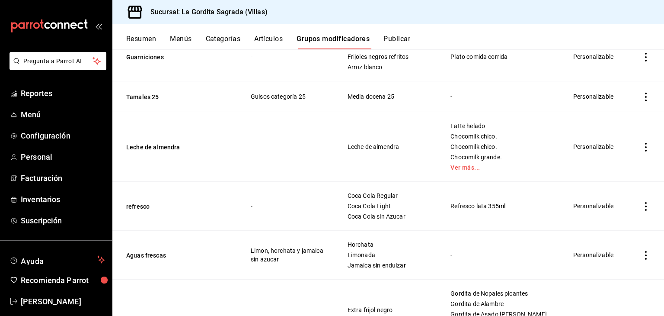
scroll to position [419, 0]
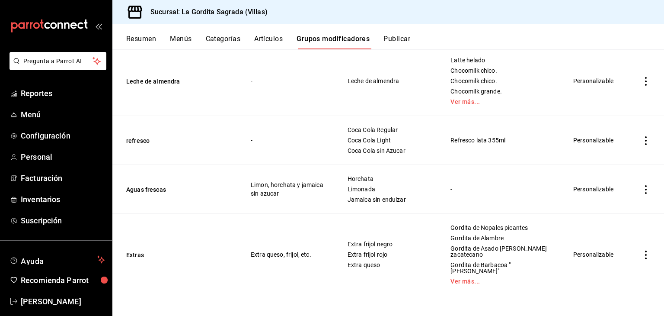
click at [272, 35] on button "Artículos" at bounding box center [268, 42] width 29 height 15
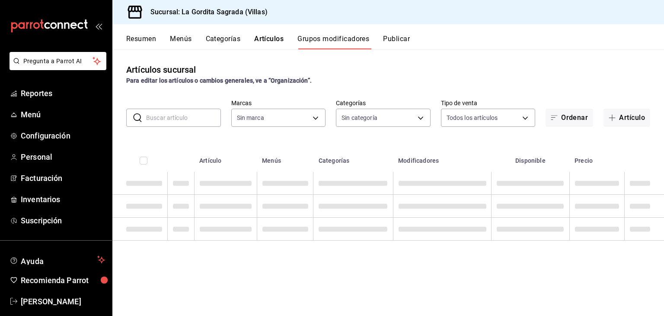
type input "bbe42d3c-8324-4f0e-ba0b-1a15c761f4b6"
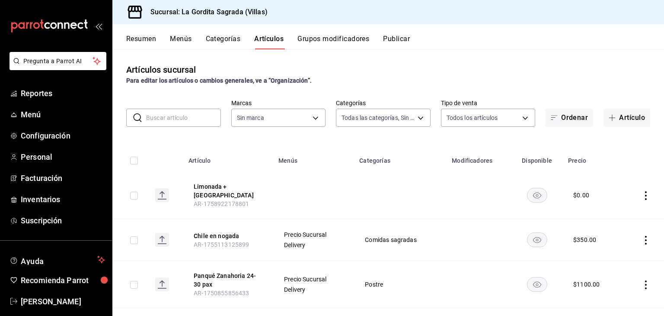
type input "07869c6b-0dfb-4811-95b8-7b427bfb9918,efe8f94d-3af1-4836-a485-20f15f92bc71,b7791…"
type input "bbe42d3c-8324-4f0e-ba0b-1a15c761f4b6"
click at [173, 114] on input "text" at bounding box center [183, 117] width 75 height 17
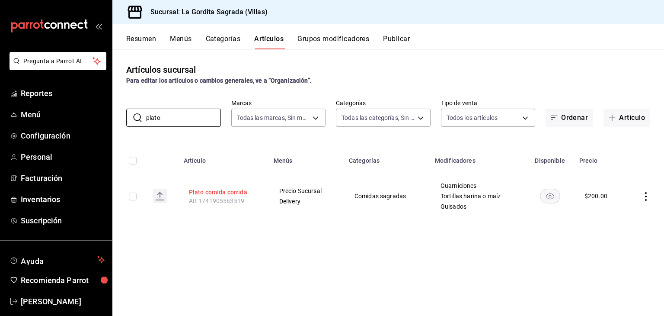
type input "plato"
click at [224, 195] on button "Plato comida corrida" at bounding box center [223, 192] width 69 height 9
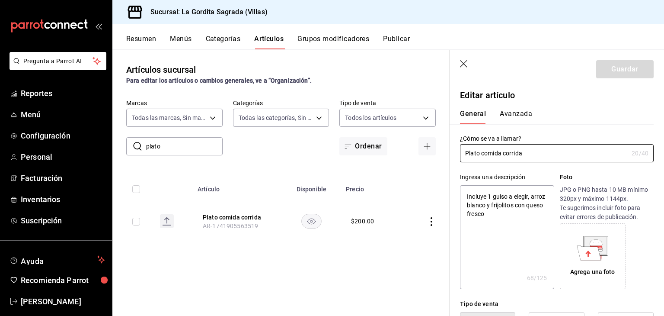
type textarea "x"
type input "$200.00"
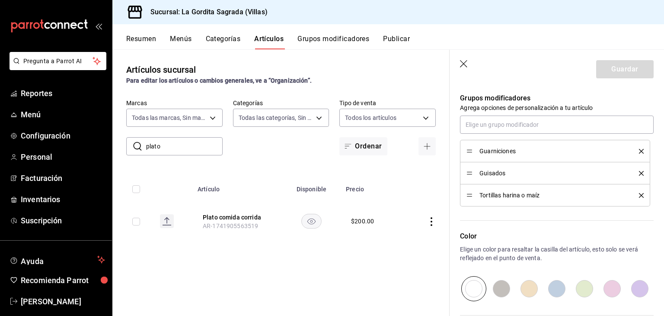
scroll to position [444, 0]
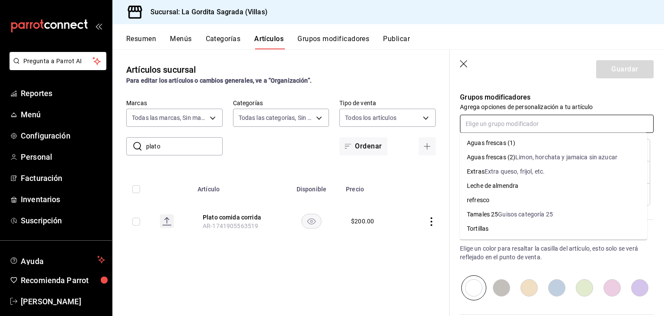
click at [521, 124] on input "text" at bounding box center [557, 124] width 194 height 18
click at [509, 140] on div "Aguas frescas (1)" at bounding box center [491, 142] width 48 height 9
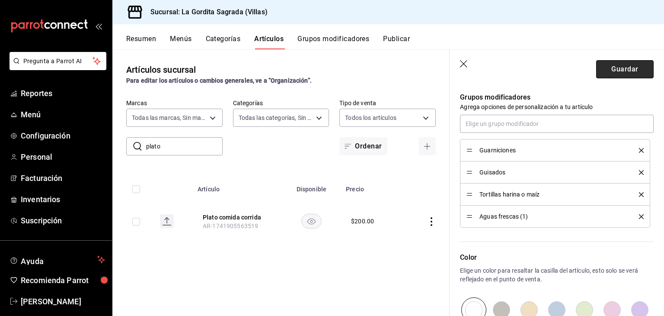
click at [616, 67] on button "Guardar" at bounding box center [625, 69] width 58 height 18
type textarea "x"
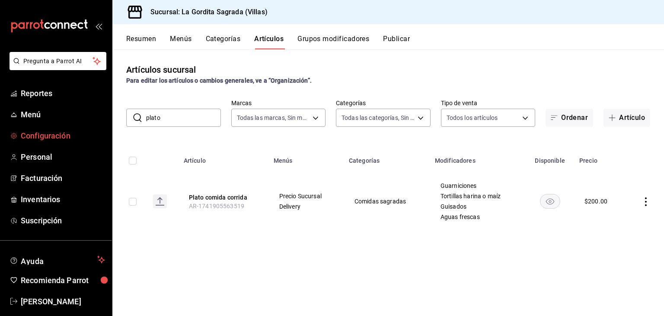
click at [29, 140] on span "Configuración" at bounding box center [63, 136] width 84 height 12
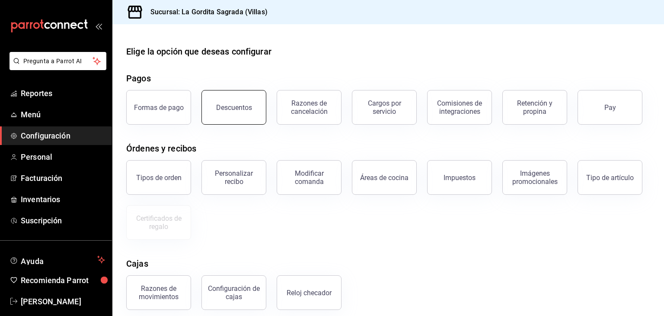
click at [248, 104] on div "Descuentos" at bounding box center [234, 107] width 36 height 8
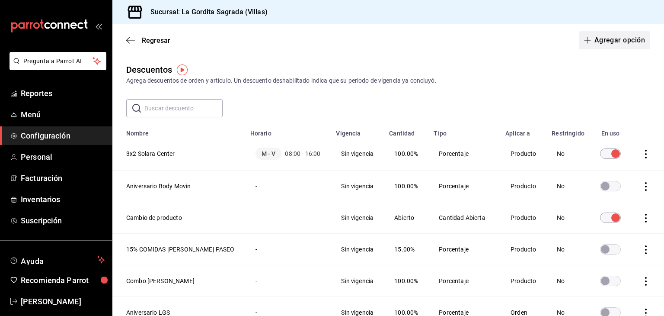
click at [602, 41] on button "Agregar opción" at bounding box center [614, 40] width 71 height 18
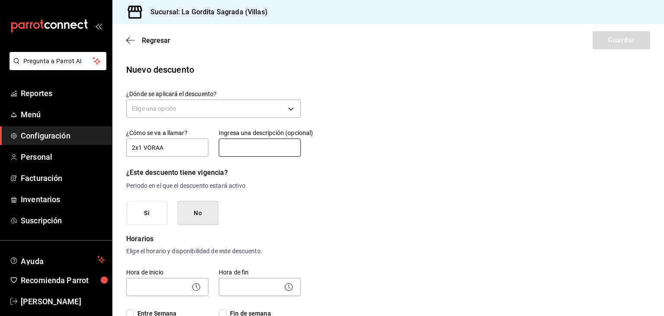
type input "2x1 VORAA"
click at [244, 144] on input "text" at bounding box center [260, 147] width 82 height 18
type input "Se aplica exclusivamente con app"
click at [183, 108] on body "Pregunta a Parrot AI Reportes Menú Configuración Personal Facturación Inventari…" at bounding box center [332, 158] width 664 height 316
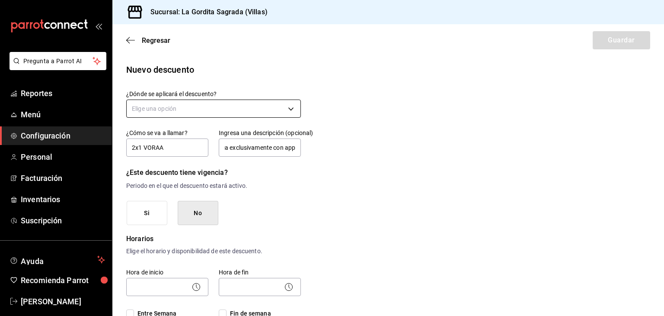
scroll to position [0, 0]
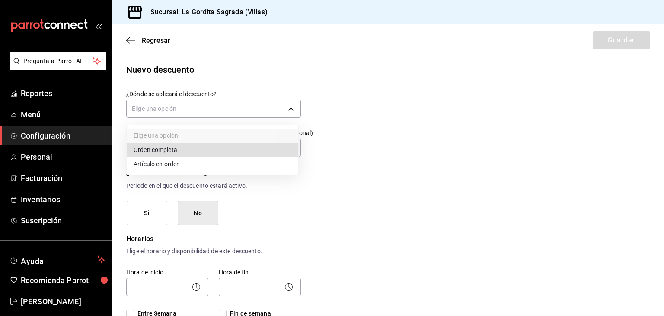
click at [154, 163] on li "Artículo en orden" at bounding box center [213, 164] width 172 height 14
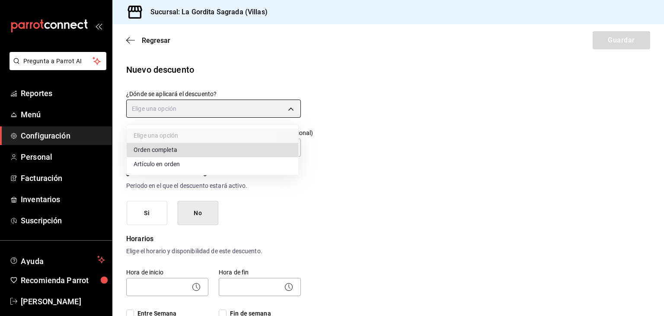
type input "ORDER_ITEM"
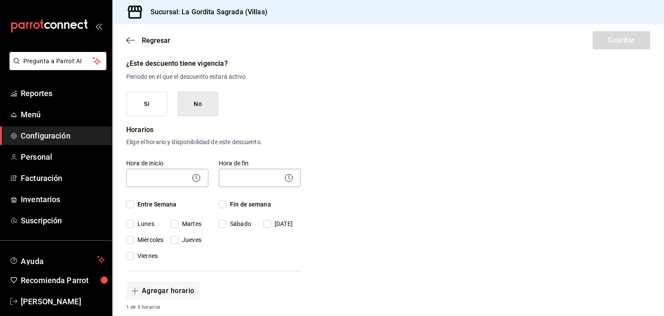
scroll to position [110, 0]
click at [168, 172] on body "Pregunta a Parrot AI Reportes Menú Configuración Personal Facturación Inventari…" at bounding box center [332, 158] width 664 height 316
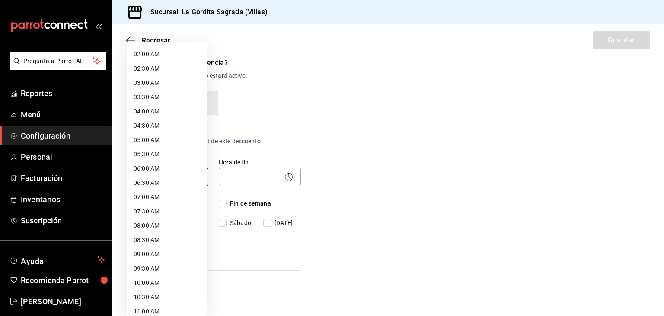
scroll to position [55, 0]
click at [147, 225] on li "08:00 AM" at bounding box center [167, 225] width 80 height 14
type input "08:00"
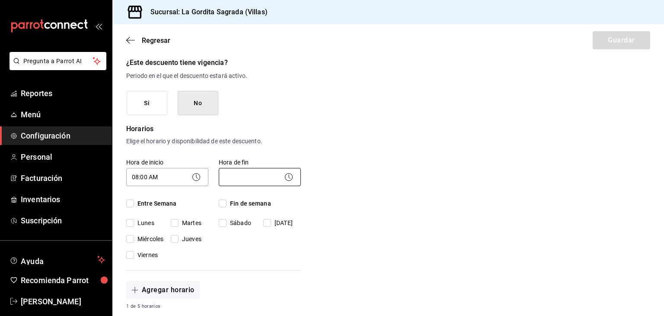
click at [232, 173] on body "Pregunta a Parrot AI Reportes Menú Configuración Personal Facturación Inventari…" at bounding box center [332, 158] width 664 height 316
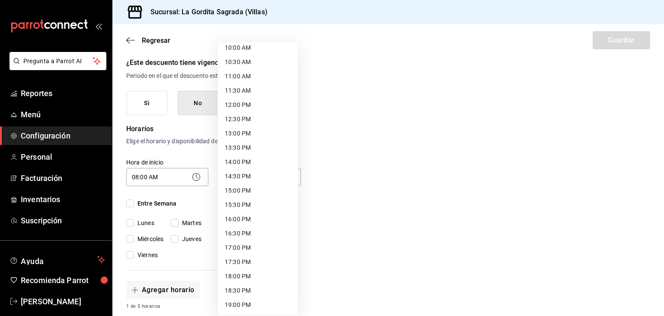
scroll to position [359, 0]
click at [247, 148] on li "16:00 PM" at bounding box center [258, 150] width 80 height 14
type input "16:00"
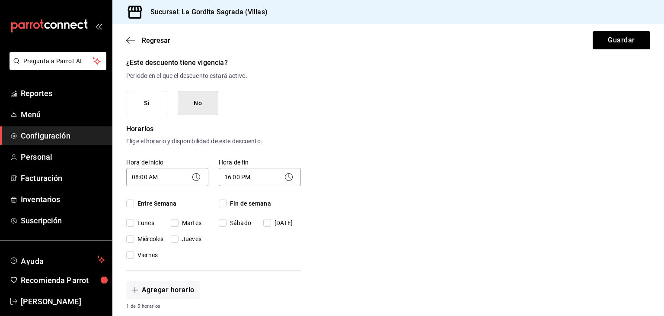
click at [178, 222] on input "Martes" at bounding box center [175, 223] width 8 height 8
checkbox input "true"
click at [133, 200] on input "Entre Semana" at bounding box center [130, 203] width 8 height 8
checkbox input "true"
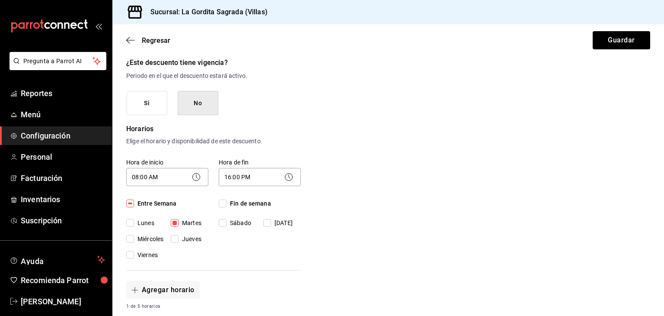
checkbox input "true"
click at [133, 200] on input "Entre Semana" at bounding box center [130, 203] width 8 height 8
checkbox input "false"
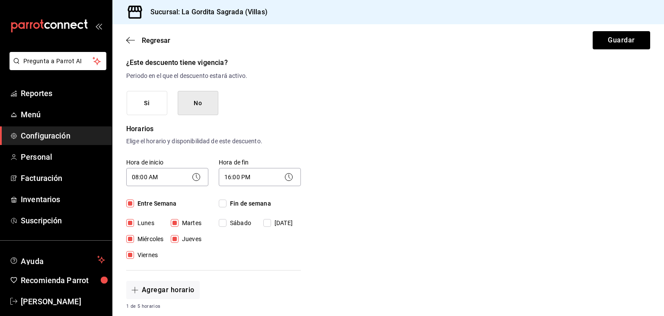
checkbox input "false"
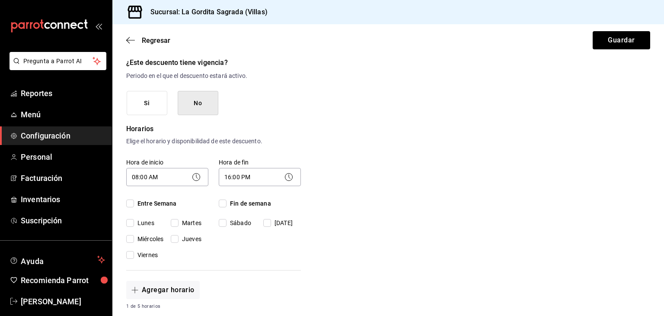
click at [132, 200] on input "Entre Semana" at bounding box center [130, 203] width 8 height 8
checkbox input "true"
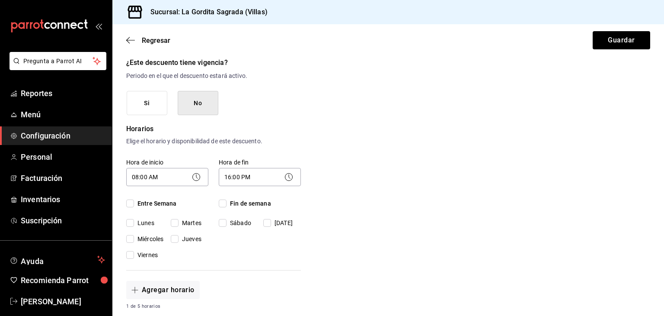
checkbox input "true"
click at [131, 223] on input "Lunes" at bounding box center [130, 223] width 8 height 8
checkbox input "false"
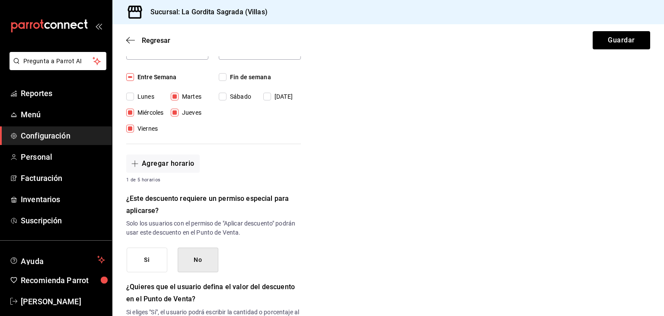
scroll to position [242, 0]
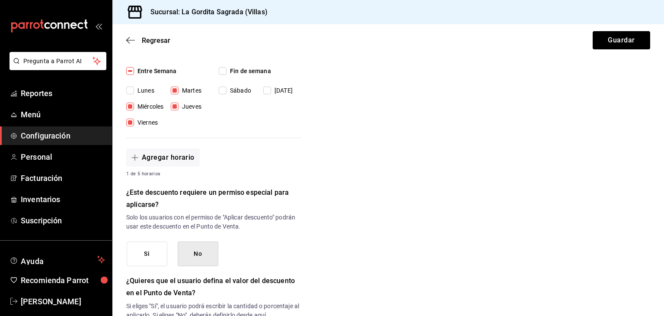
click at [225, 70] on input "Fin de semana" at bounding box center [223, 71] width 8 height 8
checkbox input "true"
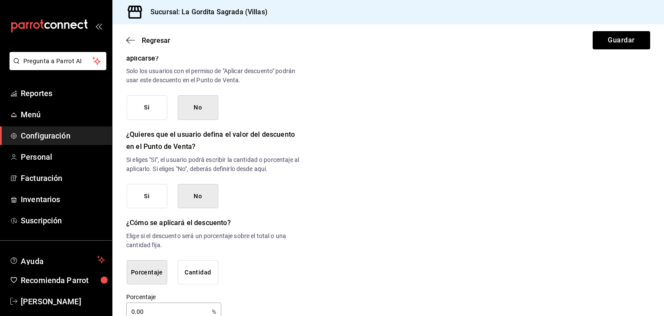
scroll to position [407, 0]
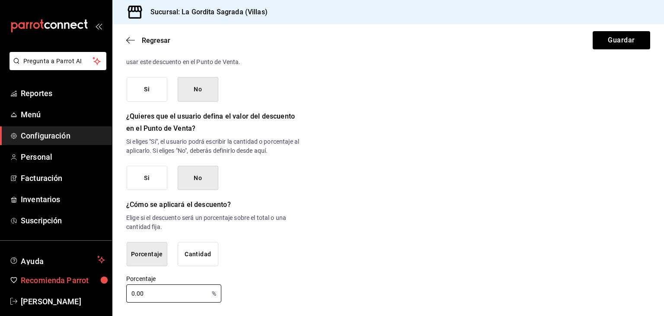
drag, startPoint x: 166, startPoint y: 293, endPoint x: 35, endPoint y: 275, distance: 131.3
click at [35, 275] on div "Pregunta a Parrot AI Reportes Menú Configuración Personal Facturación Inventari…" at bounding box center [332, 158] width 664 height 316
type input "100"
click at [614, 38] on button "Guardar" at bounding box center [622, 40] width 58 height 18
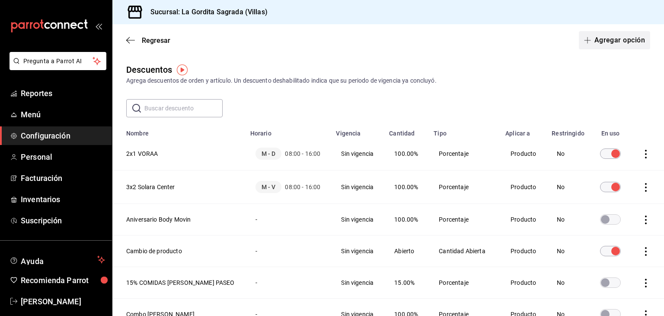
click at [600, 39] on button "Agregar opción" at bounding box center [614, 40] width 71 height 18
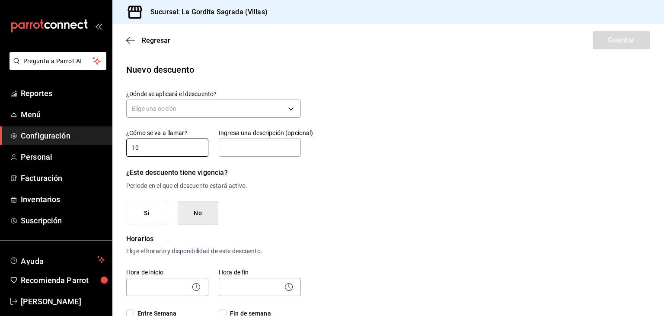
type input "1"
type input "-"
type input "-$100 VORAA"
click at [230, 142] on input "text" at bounding box center [260, 147] width 82 height 18
click at [292, 145] on input "Se aplica exclusivamente con app" at bounding box center [260, 147] width 82 height 18
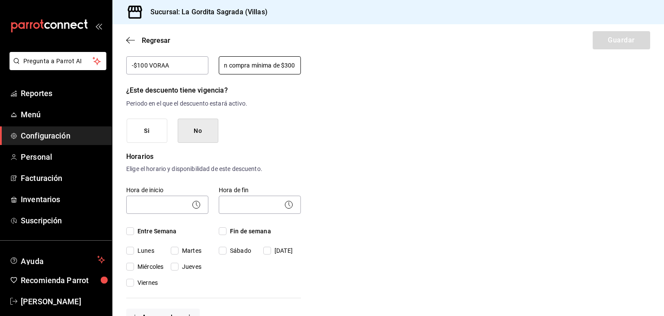
scroll to position [83, 0]
type input "Se aplica exclusivamente con app en compra mínima de $300"
click at [145, 204] on body "Pregunta a Parrot AI Reportes Menú Configuración Personal Facturación Inventari…" at bounding box center [332, 158] width 664 height 316
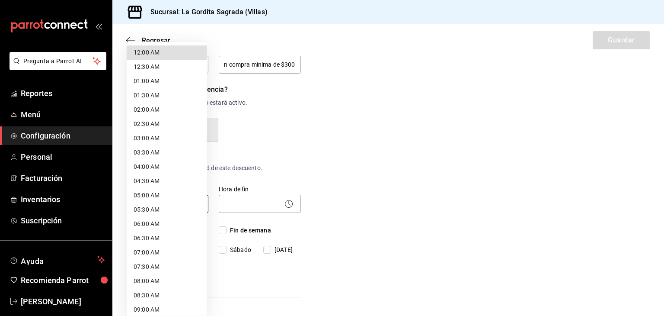
scroll to position [0, 0]
click at [154, 275] on li "08:00 AM" at bounding box center [167, 281] width 80 height 14
type input "08:00"
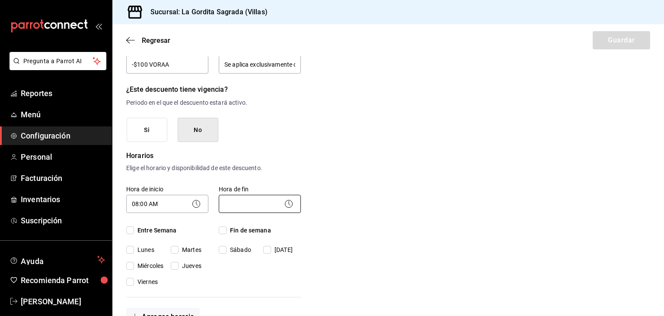
click at [240, 202] on body "Pregunta a Parrot AI Reportes Menú Configuración Personal Facturación Inventari…" at bounding box center [332, 158] width 664 height 316
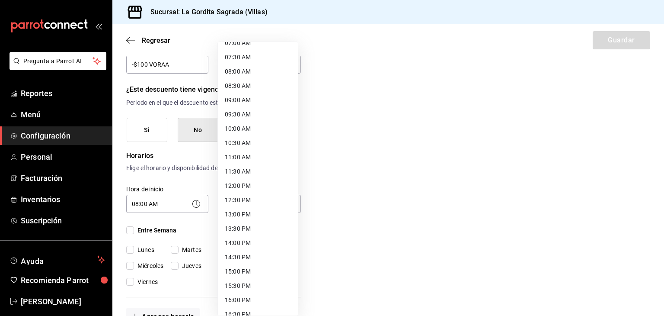
scroll to position [227, 0]
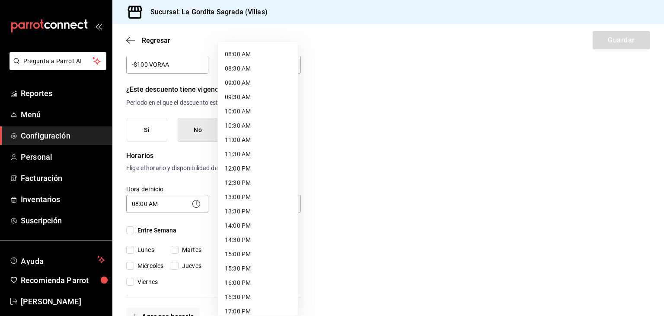
click at [231, 280] on li "16:00 PM" at bounding box center [258, 282] width 80 height 14
type input "16:00"
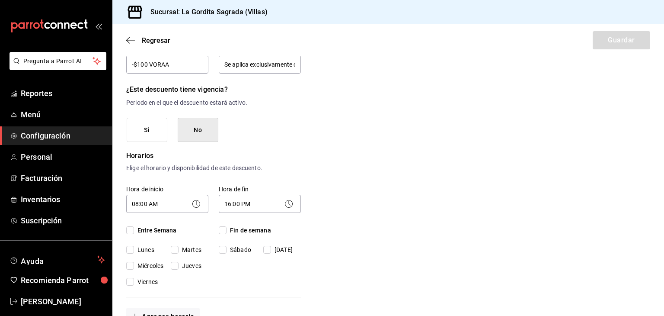
click at [130, 230] on input "Entre Semana" at bounding box center [130, 230] width 8 height 8
checkbox input "true"
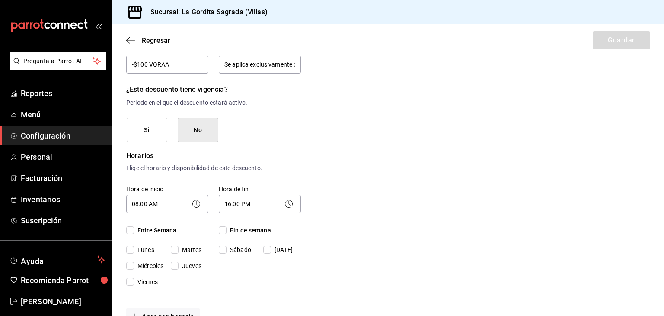
checkbox input "true"
click at [222, 229] on input "Fin de semana" at bounding box center [223, 230] width 8 height 8
checkbox input "true"
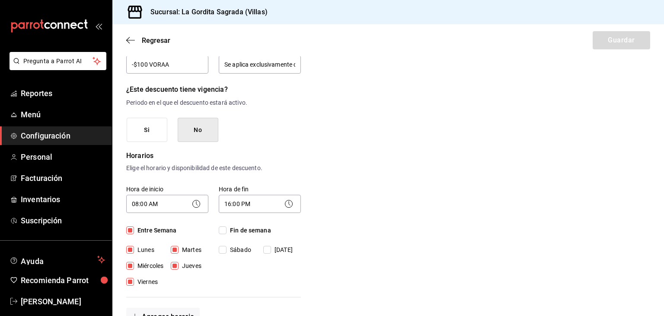
checkbox input "true"
click at [128, 248] on input "Lunes" at bounding box center [130, 250] width 8 height 8
checkbox input "false"
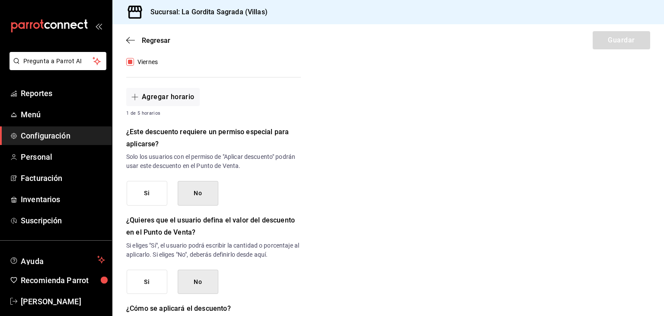
scroll to position [407, 0]
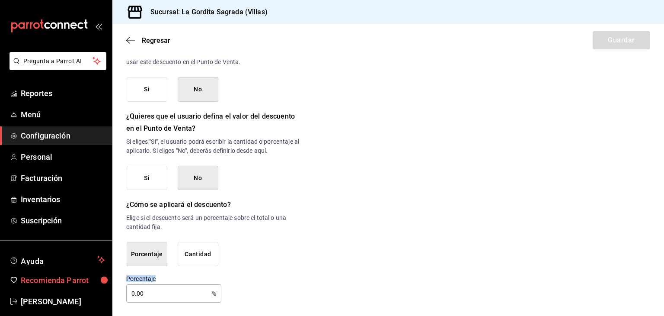
drag, startPoint x: 147, startPoint y: 301, endPoint x: 35, endPoint y: 284, distance: 113.3
click at [35, 284] on div "Pregunta a Parrot AI Reportes Menú Configuración Personal Facturación Inventari…" at bounding box center [332, 158] width 664 height 316
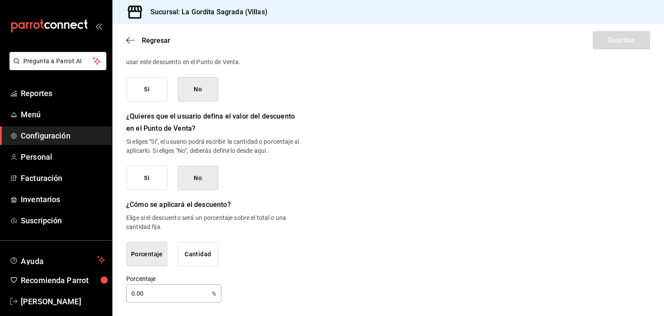
click at [204, 259] on button "Cantidad" at bounding box center [198, 254] width 41 height 25
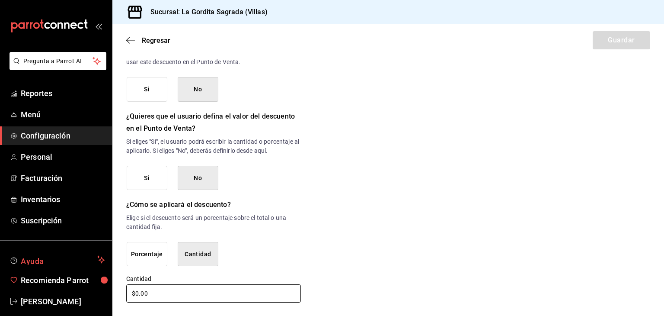
drag, startPoint x: 162, startPoint y: 293, endPoint x: 19, endPoint y: 266, distance: 145.6
click at [19, 266] on div "Pregunta a Parrot AI Reportes Menú Configuración Personal Facturación Inventari…" at bounding box center [332, 158] width 664 height 316
type input "$100.00"
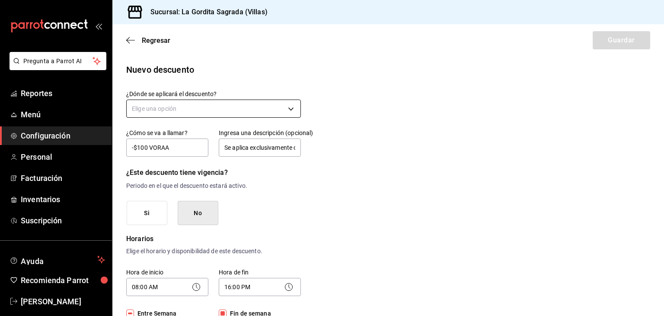
click at [233, 104] on body "Pregunta a Parrot AI Reportes Menú Configuración Personal Facturación Inventari…" at bounding box center [332, 158] width 664 height 316
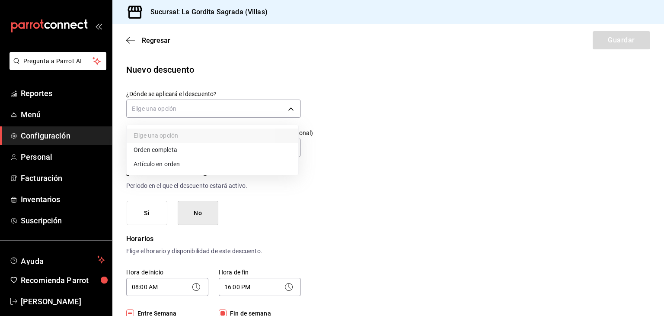
click at [168, 156] on li "Orden completa" at bounding box center [213, 150] width 172 height 14
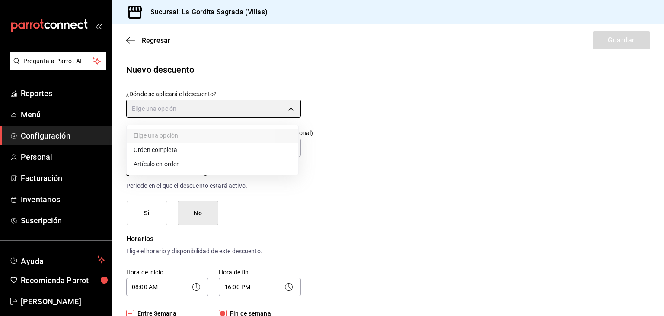
type input "ORDER"
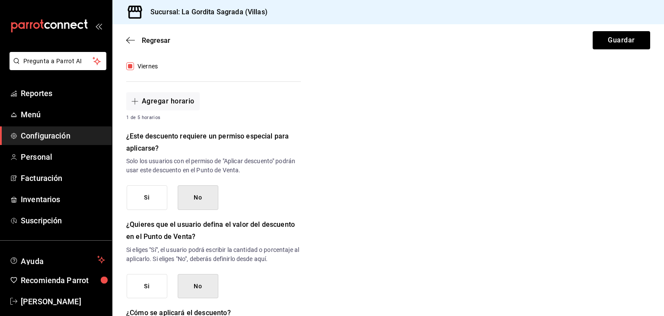
scroll to position [407, 0]
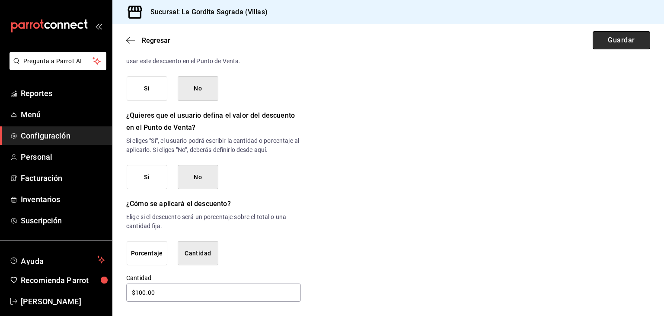
click at [610, 43] on button "Guardar" at bounding box center [622, 40] width 58 height 18
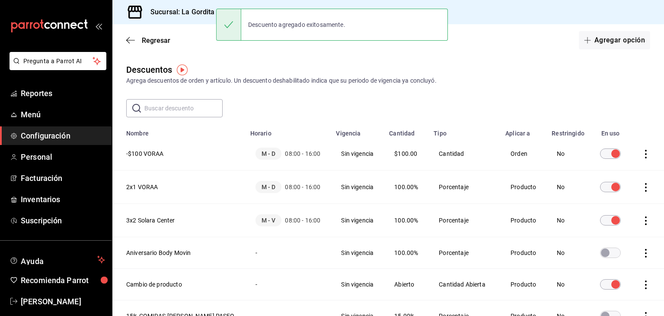
scroll to position [46, 0]
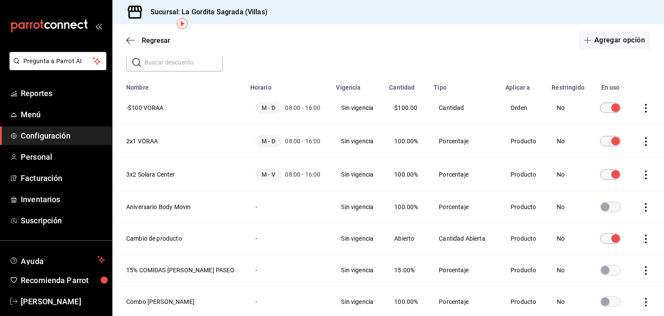
click at [642, 211] on icon "actions" at bounding box center [646, 207] width 9 height 9
click at [601, 236] on span "Eliminar" at bounding box center [608, 238] width 22 height 7
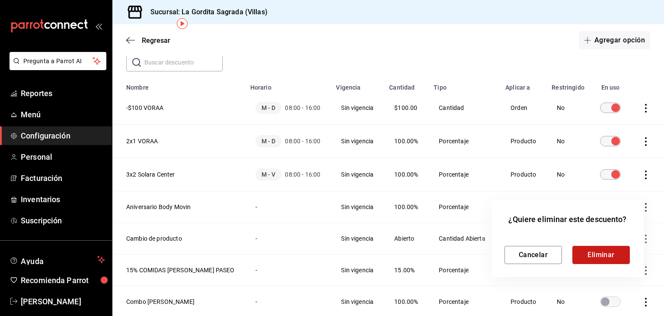
click at [614, 255] on button "Eliminar" at bounding box center [602, 255] width 58 height 18
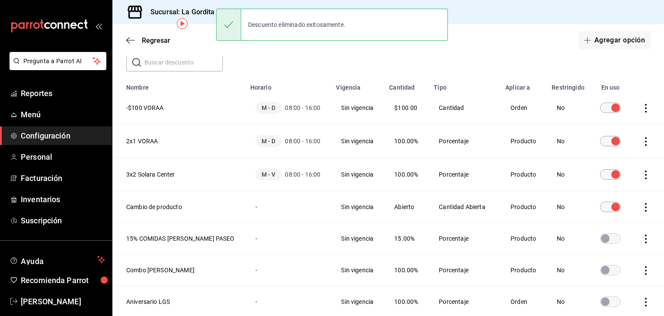
click at [642, 243] on icon "actions" at bounding box center [646, 238] width 9 height 9
click at [592, 279] on span "Eliminar" at bounding box center [601, 277] width 38 height 10
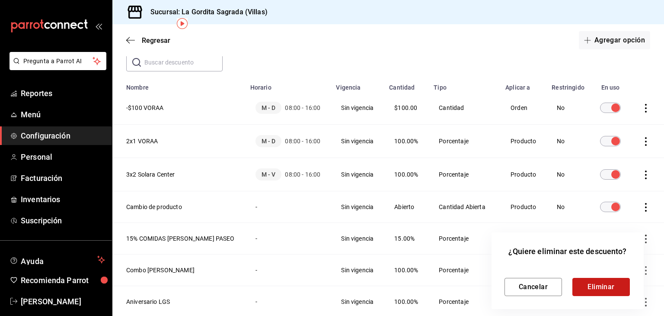
click at [597, 292] on button "Eliminar" at bounding box center [602, 287] width 58 height 18
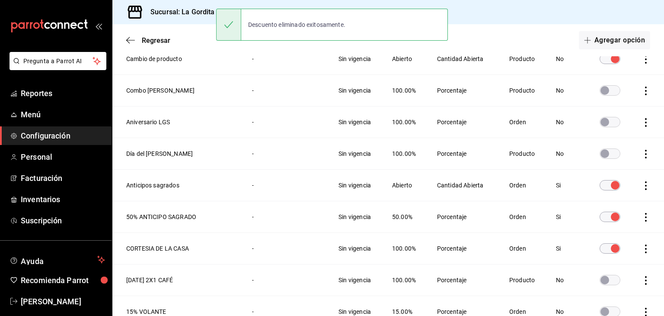
scroll to position [194, 0]
click at [635, 106] on td "discountsTable" at bounding box center [647, 91] width 33 height 32
click at [642, 95] on icon "actions" at bounding box center [646, 90] width 9 height 9
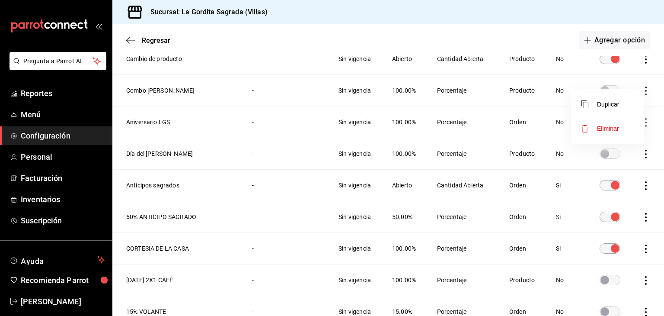
click at [601, 128] on span "Eliminar" at bounding box center [608, 128] width 22 height 7
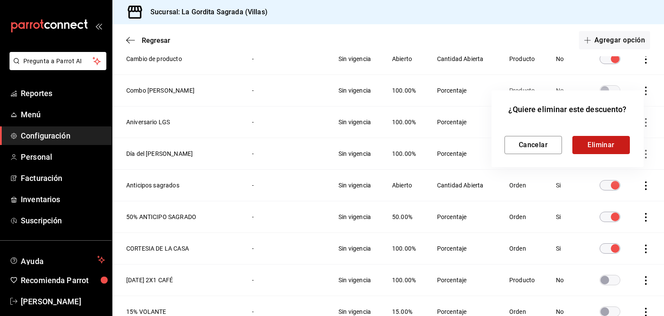
click at [587, 150] on button "Eliminar" at bounding box center [602, 145] width 58 height 18
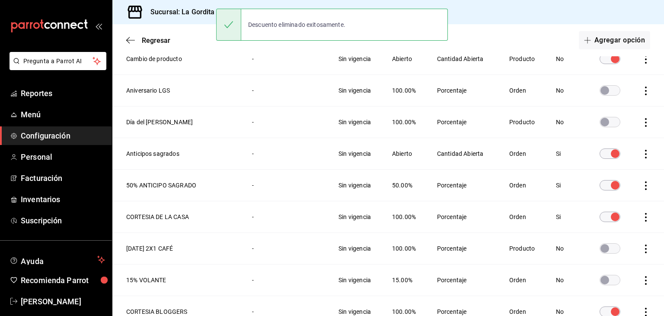
click at [642, 95] on icon "actions" at bounding box center [646, 90] width 9 height 9
click at [612, 128] on span "Eliminar" at bounding box center [608, 128] width 22 height 7
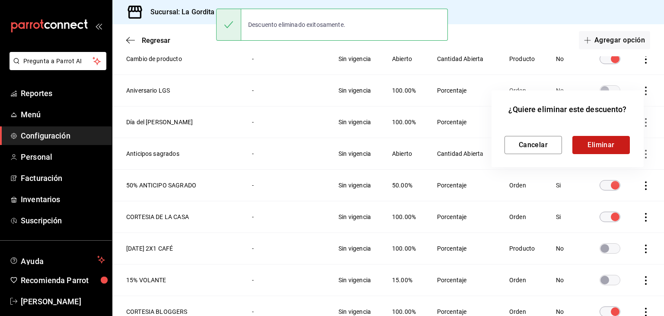
click at [588, 143] on button "Eliminar" at bounding box center [602, 145] width 58 height 18
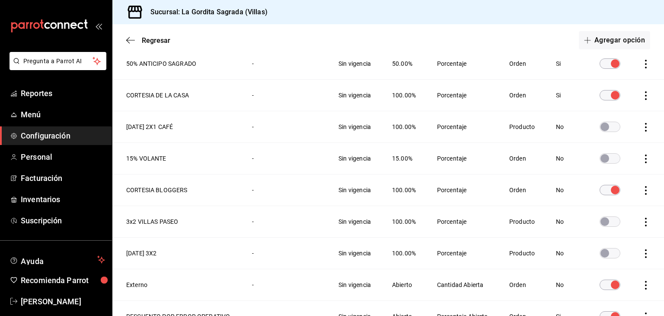
scroll to position [308, 0]
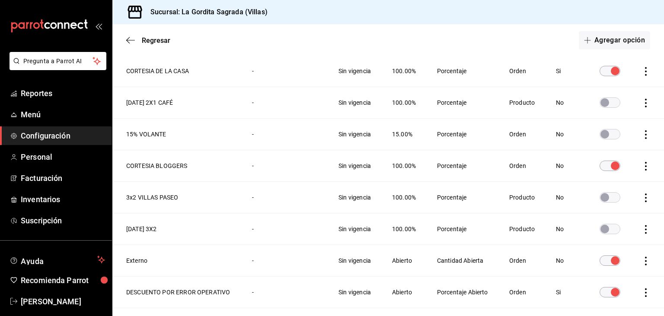
click at [645, 107] on icon "actions" at bounding box center [646, 103] width 2 height 9
click at [607, 168] on span "Eliminar" at bounding box center [608, 167] width 22 height 7
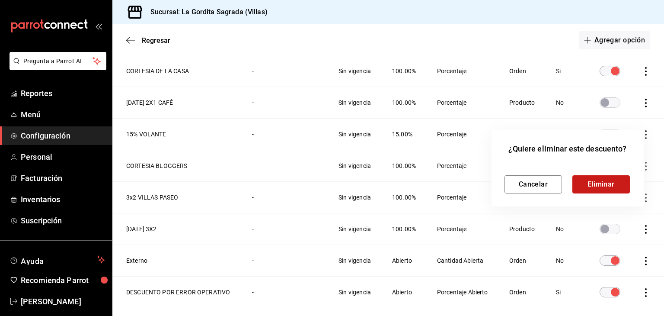
click at [577, 183] on button "Eliminar" at bounding box center [602, 184] width 58 height 18
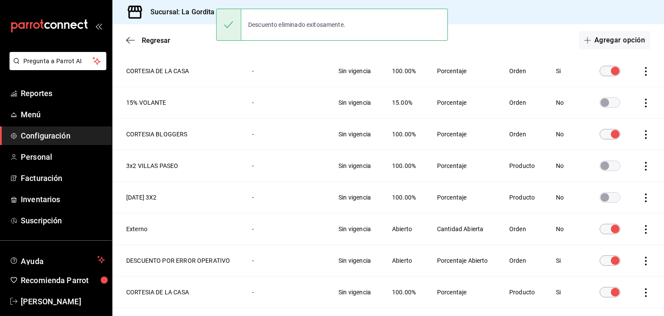
click at [645, 107] on icon "actions" at bounding box center [646, 103] width 2 height 9
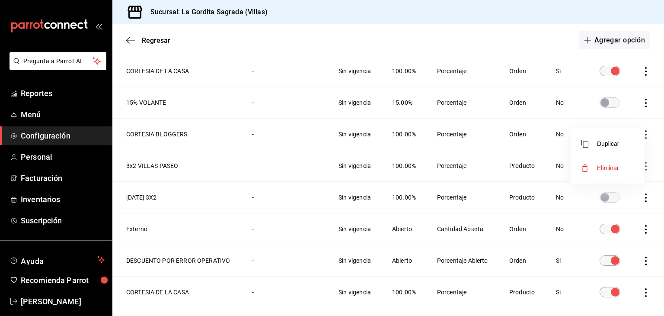
click at [611, 165] on span "Eliminar" at bounding box center [608, 167] width 22 height 7
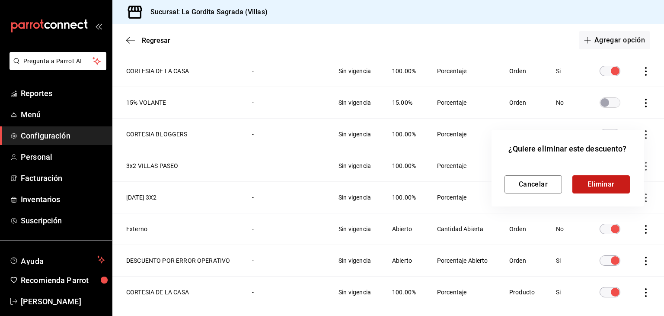
click at [590, 181] on button "Eliminar" at bounding box center [602, 184] width 58 height 18
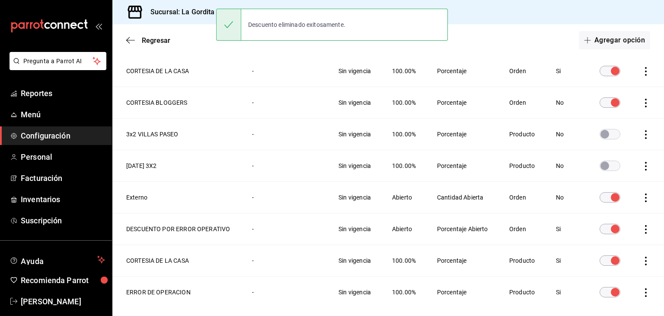
click at [642, 139] on icon "actions" at bounding box center [646, 134] width 9 height 9
click at [618, 198] on li "Eliminar" at bounding box center [607, 206] width 73 height 24
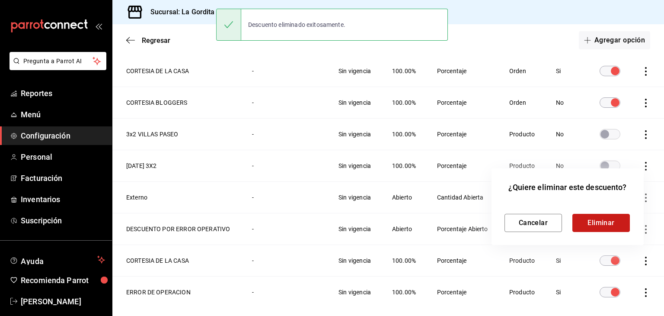
click at [586, 221] on button "Eliminar" at bounding box center [602, 223] width 58 height 18
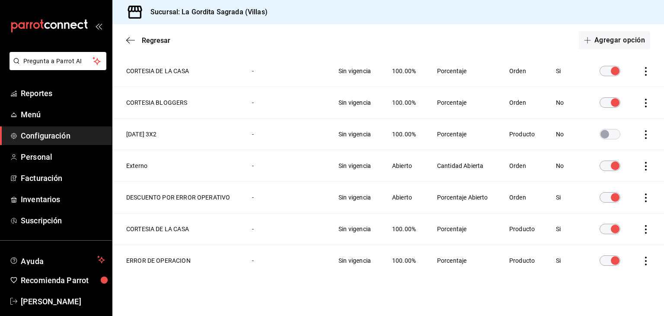
click at [642, 139] on icon "actions" at bounding box center [646, 134] width 9 height 9
click at [602, 208] on span "Eliminar" at bounding box center [608, 206] width 22 height 7
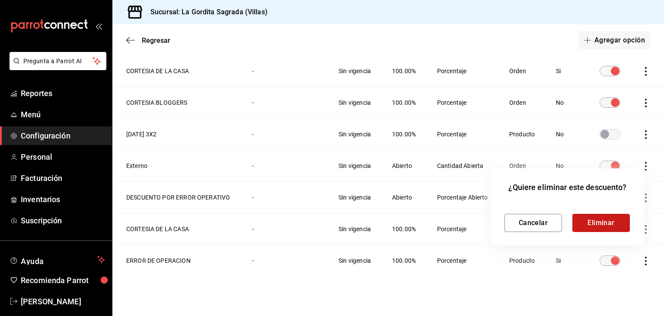
click at [612, 215] on button "Eliminar" at bounding box center [602, 223] width 58 height 18
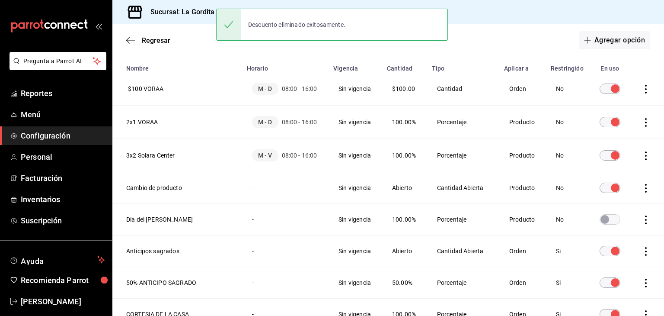
scroll to position [0, 0]
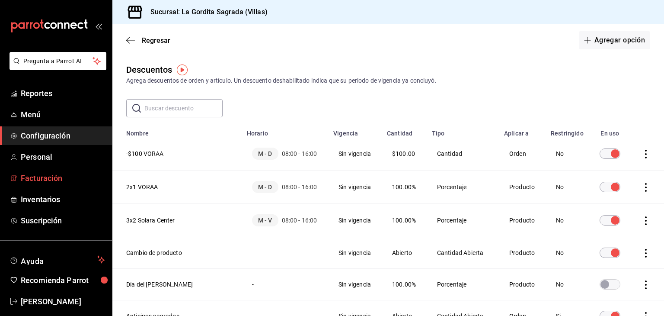
click at [40, 177] on span "Facturación" at bounding box center [63, 178] width 84 height 12
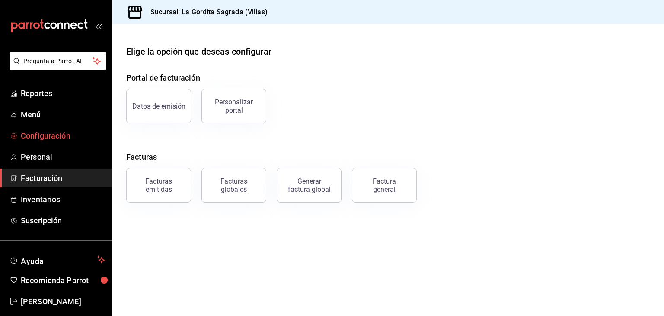
click at [45, 130] on span "Configuración" at bounding box center [63, 136] width 84 height 12
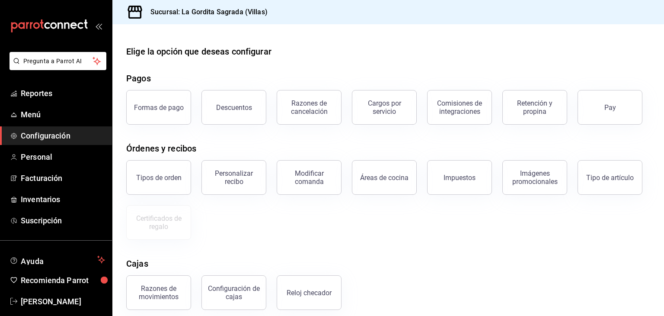
scroll to position [78, 0]
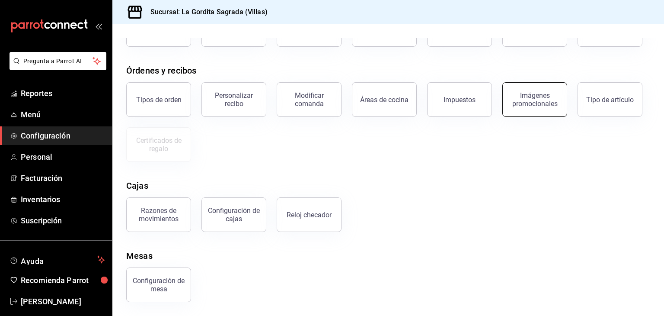
click at [513, 103] on div "Imágenes promocionales" at bounding box center [535, 99] width 54 height 16
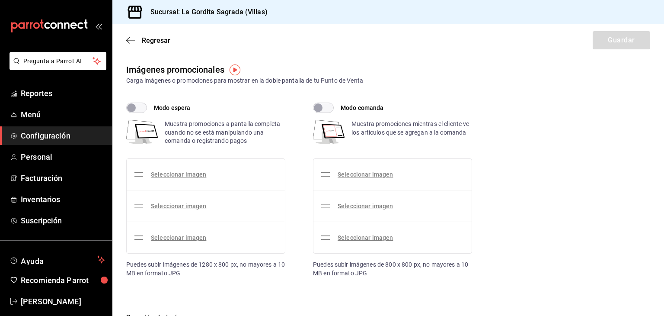
checkbox input "true"
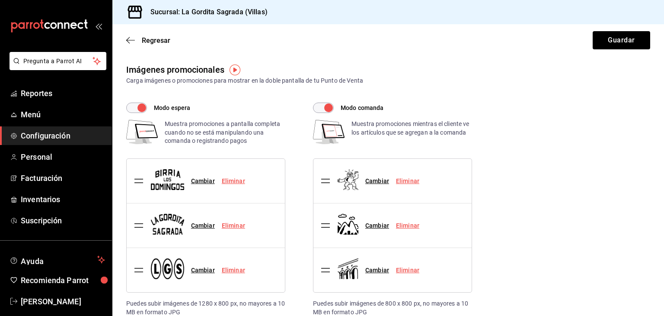
click at [423, 105] on div "Modo comanda Muestra promociones mientras el cliente ve los artículos que se ag…" at bounding box center [392, 209] width 159 height 214
click at [230, 179] on link "Eliminar" at bounding box center [233, 180] width 23 height 7
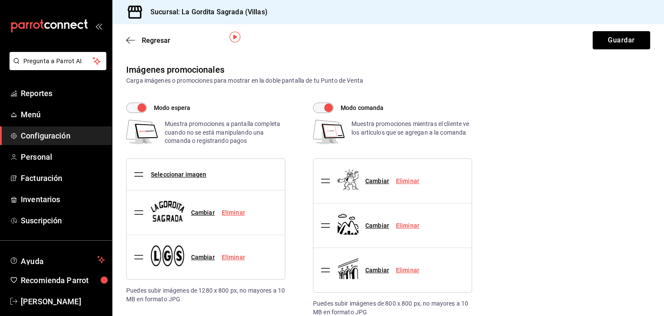
scroll to position [47, 0]
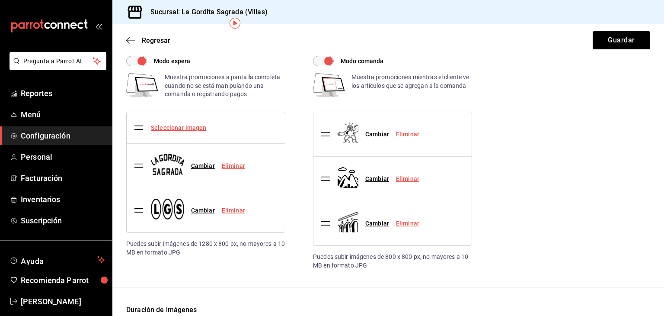
click at [185, 129] on link "Seleccionar imagen" at bounding box center [178, 127] width 55 height 7
click at [0, 0] on input "Seleccionar imagen" at bounding box center [0, 0] width 0 height 0
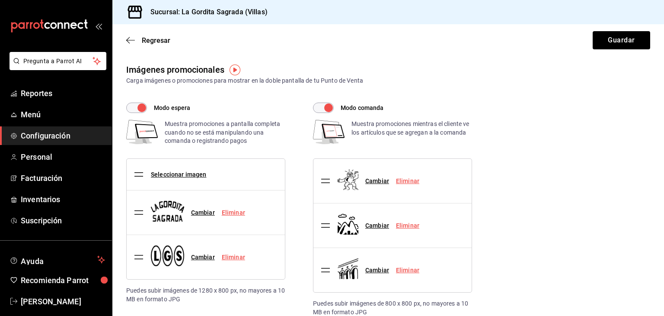
scroll to position [0, 0]
click at [593, 38] on button "Guardar" at bounding box center [622, 40] width 58 height 18
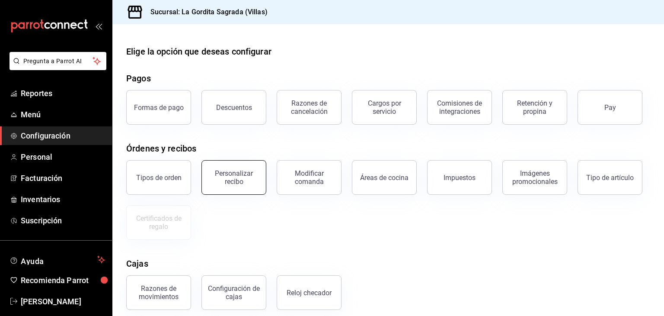
click at [210, 174] on div "Personalizar recibo" at bounding box center [234, 177] width 54 height 16
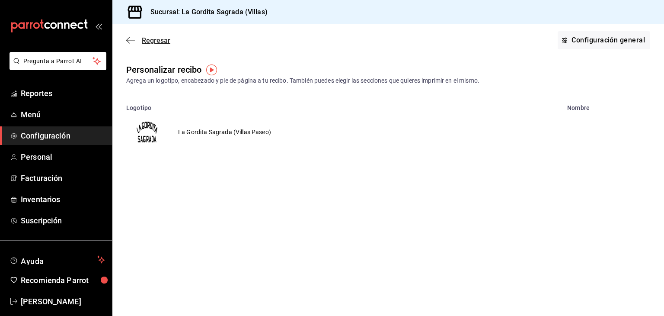
click at [133, 38] on icon "button" at bounding box center [130, 40] width 9 height 8
